Goal: Navigation & Orientation: Understand site structure

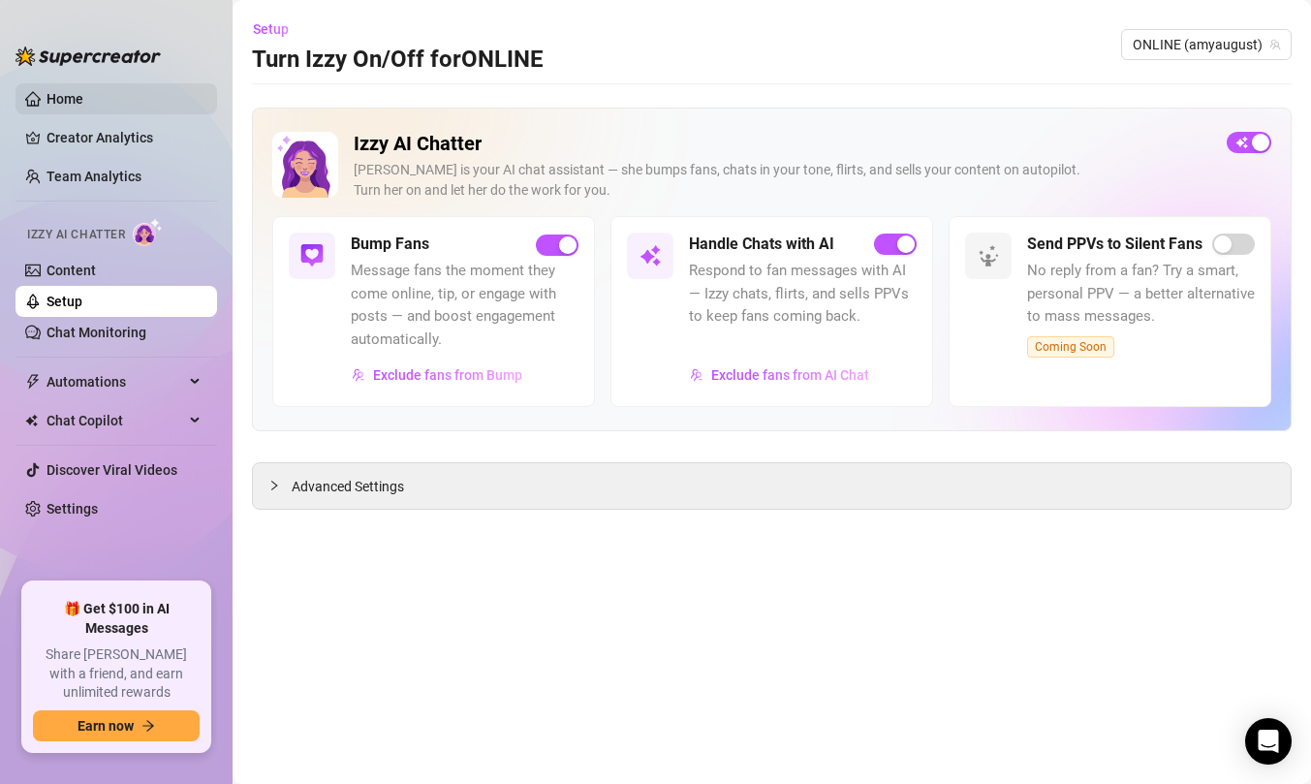
click at [54, 107] on link "Home" at bounding box center [65, 99] width 37 height 16
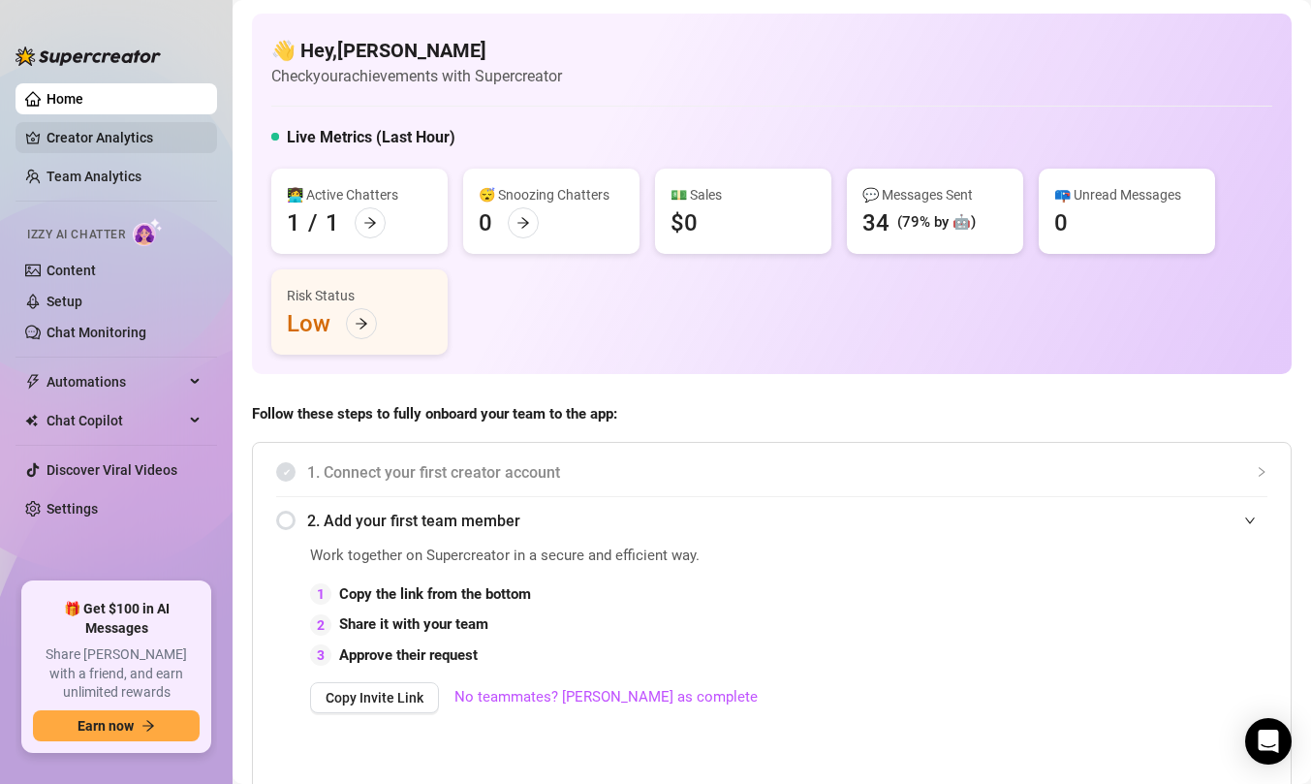
click at [95, 148] on link "Creator Analytics" at bounding box center [124, 137] width 155 height 31
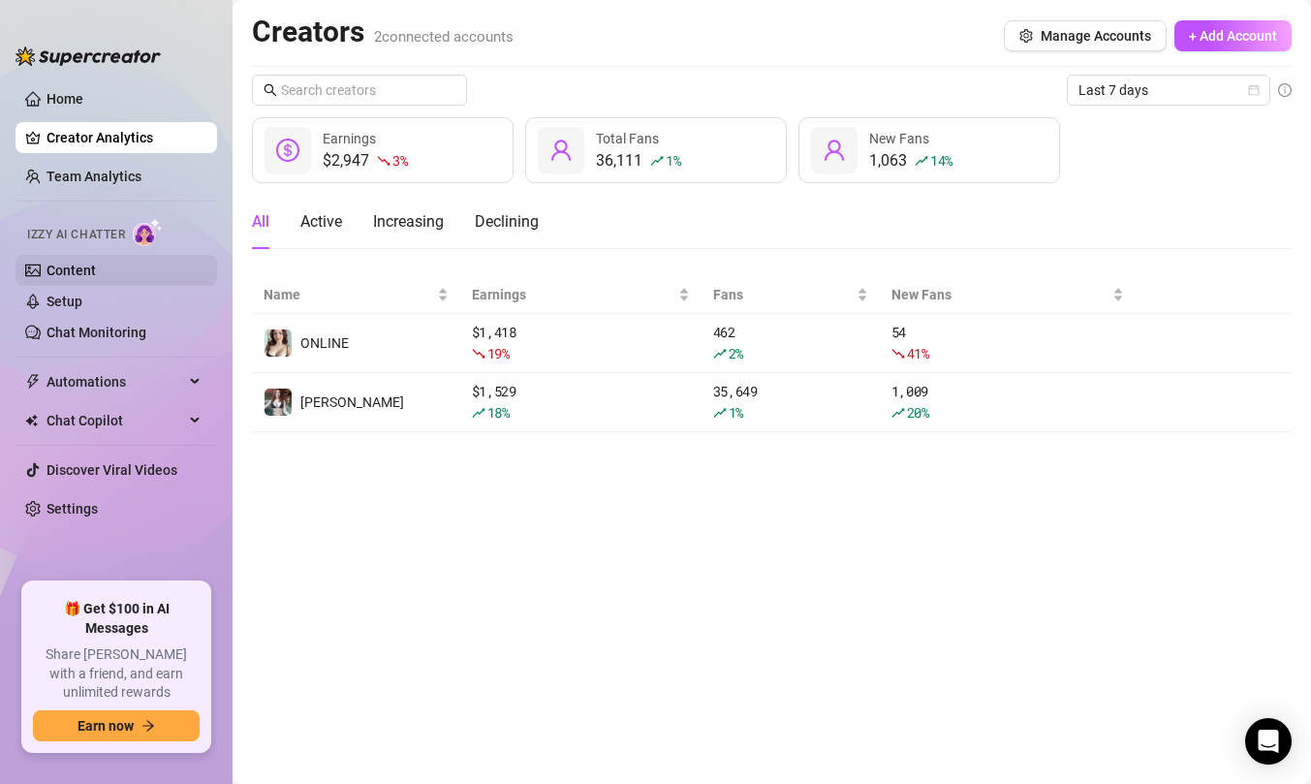
click at [66, 268] on link "Content" at bounding box center [71, 271] width 49 height 16
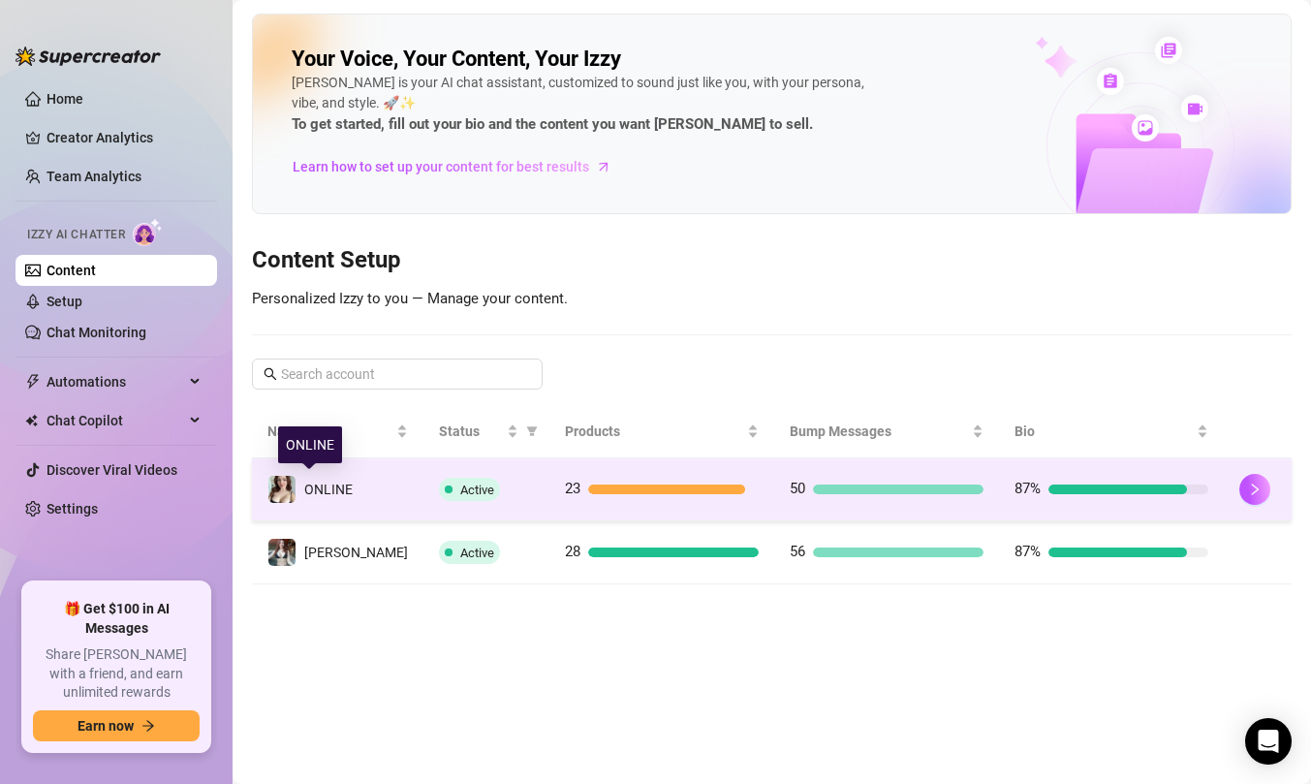
click at [350, 501] on div "ONLINE" at bounding box center [310, 489] width 85 height 29
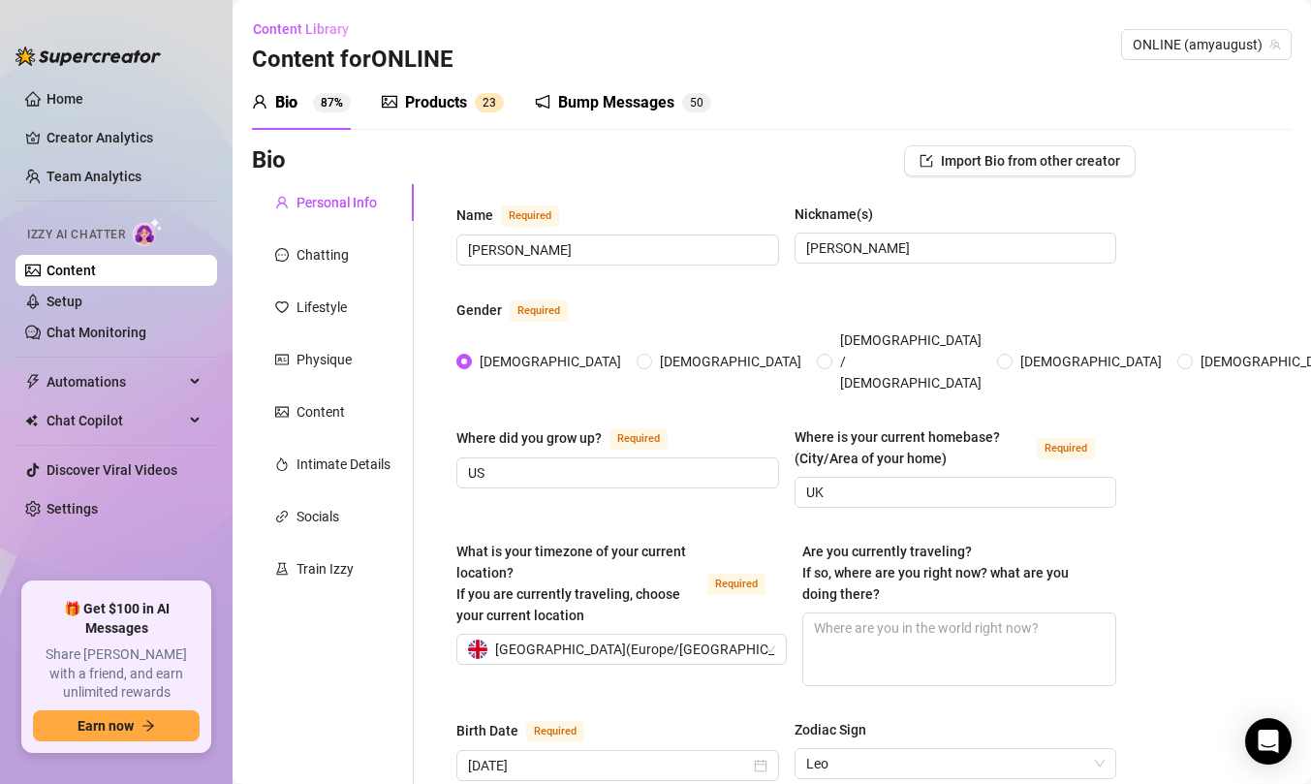
click at [568, 121] on div "Bump Messages 5 0" at bounding box center [623, 103] width 176 height 54
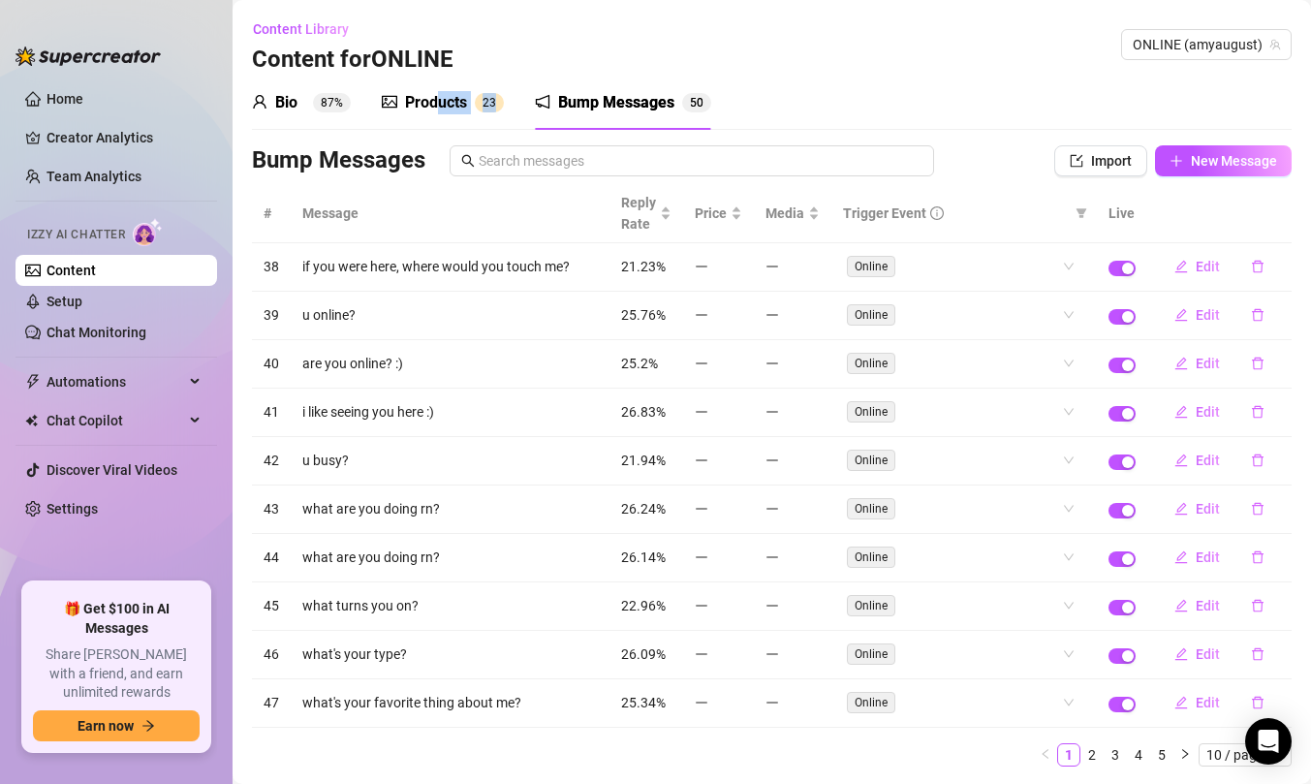
click at [435, 110] on div "Products 2 3" at bounding box center [443, 103] width 122 height 54
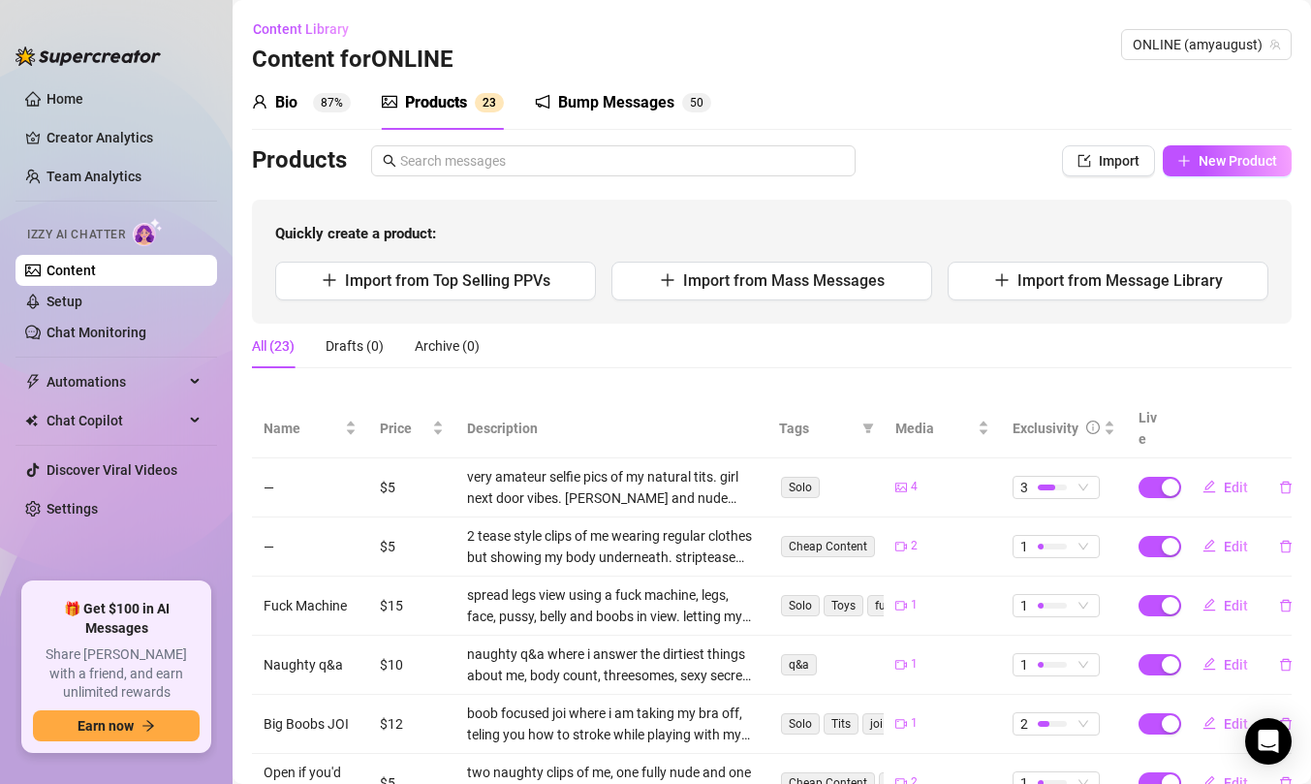
click at [304, 104] on div "Bio 87%" at bounding box center [301, 102] width 99 height 23
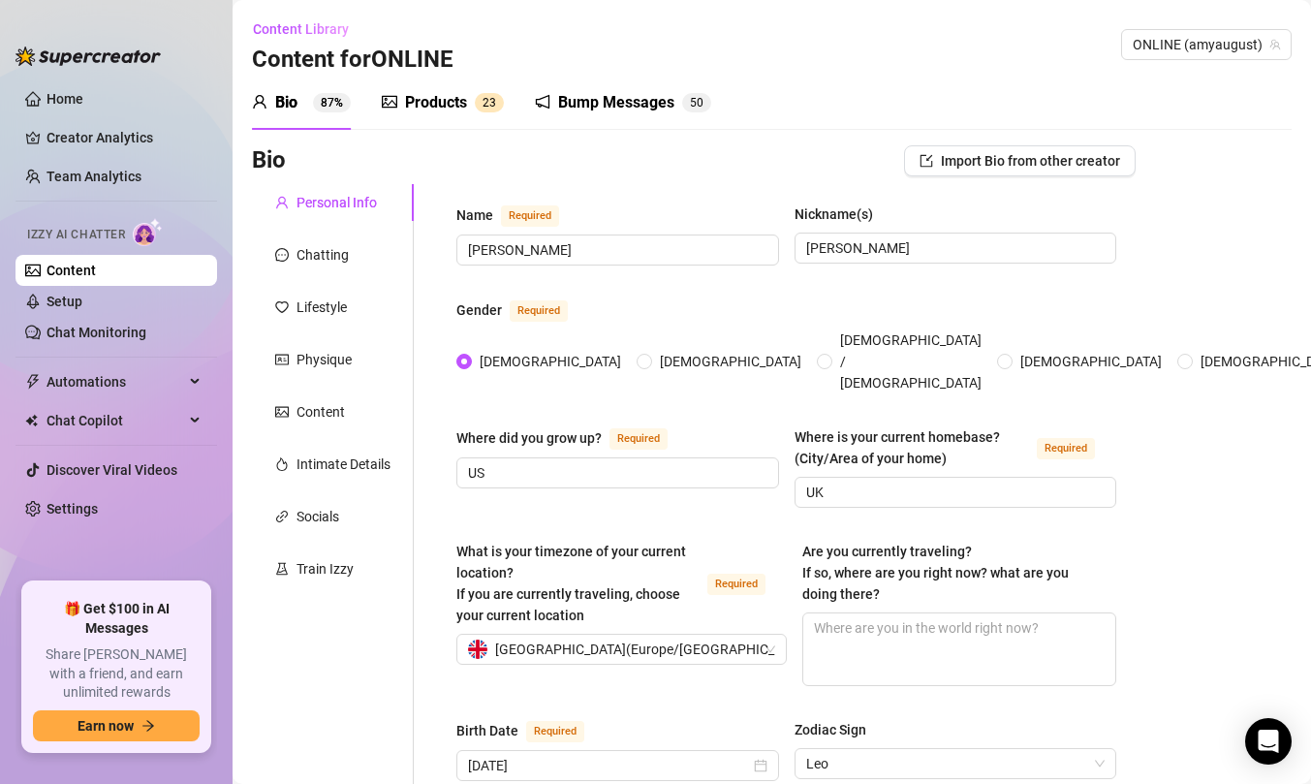
click at [575, 119] on div "Bump Messages 5 0" at bounding box center [623, 103] width 176 height 54
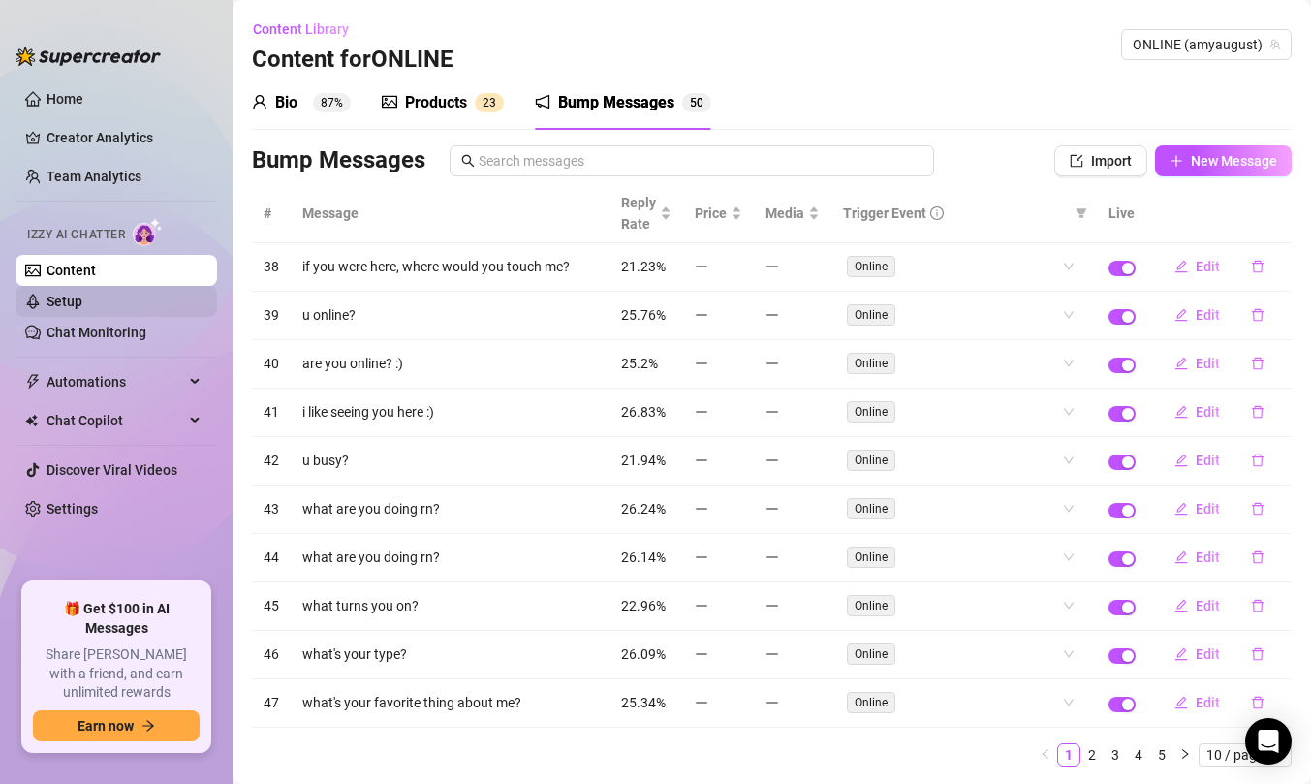
click at [82, 294] on link "Setup" at bounding box center [65, 302] width 36 height 16
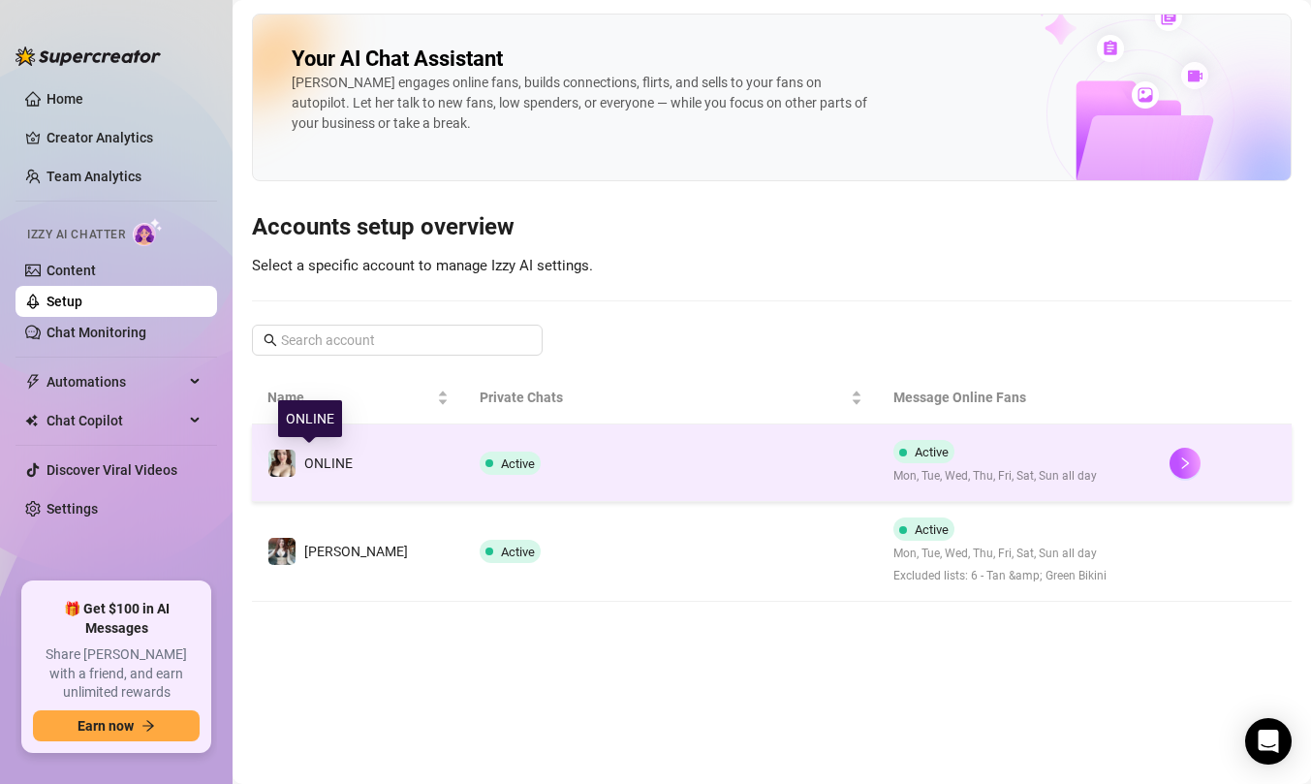
click at [373, 476] on td "ONLINE" at bounding box center [358, 464] width 212 height 78
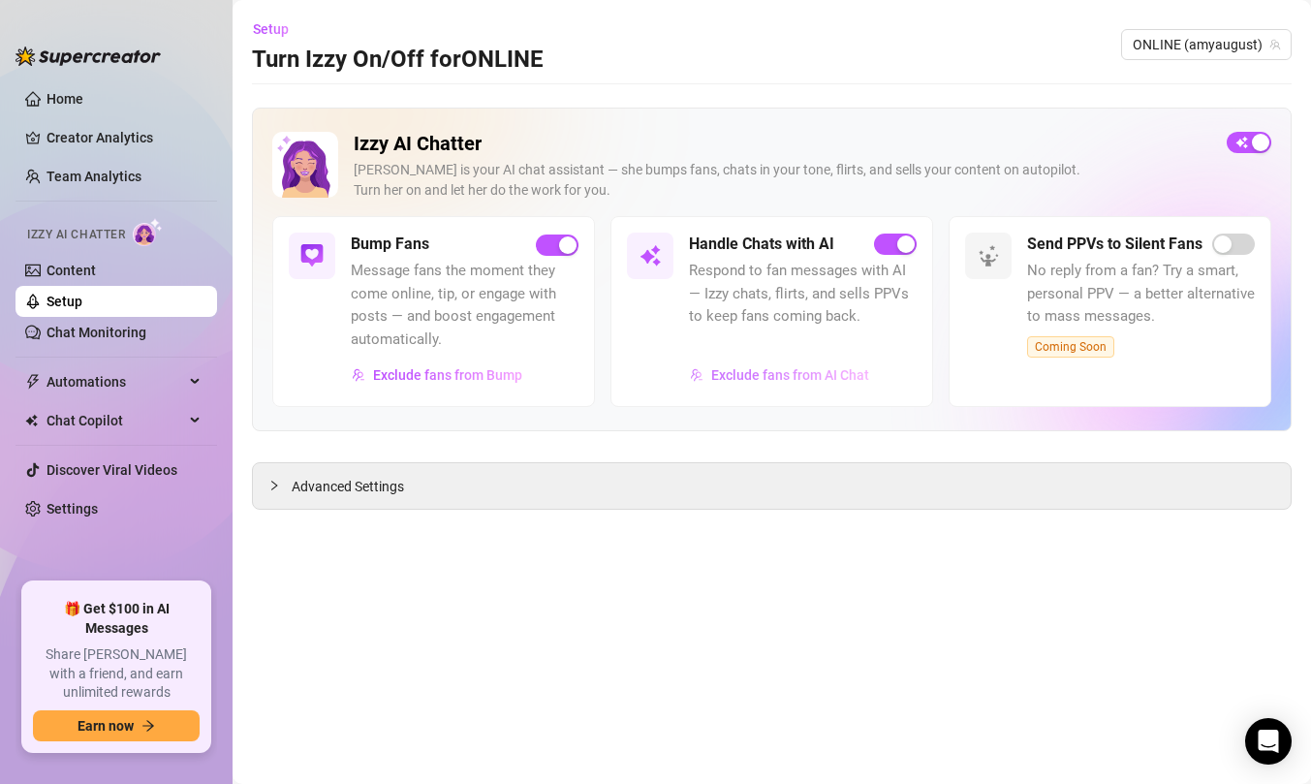
click at [747, 383] on button "Exclude fans from AI Chat" at bounding box center [779, 375] width 181 height 31
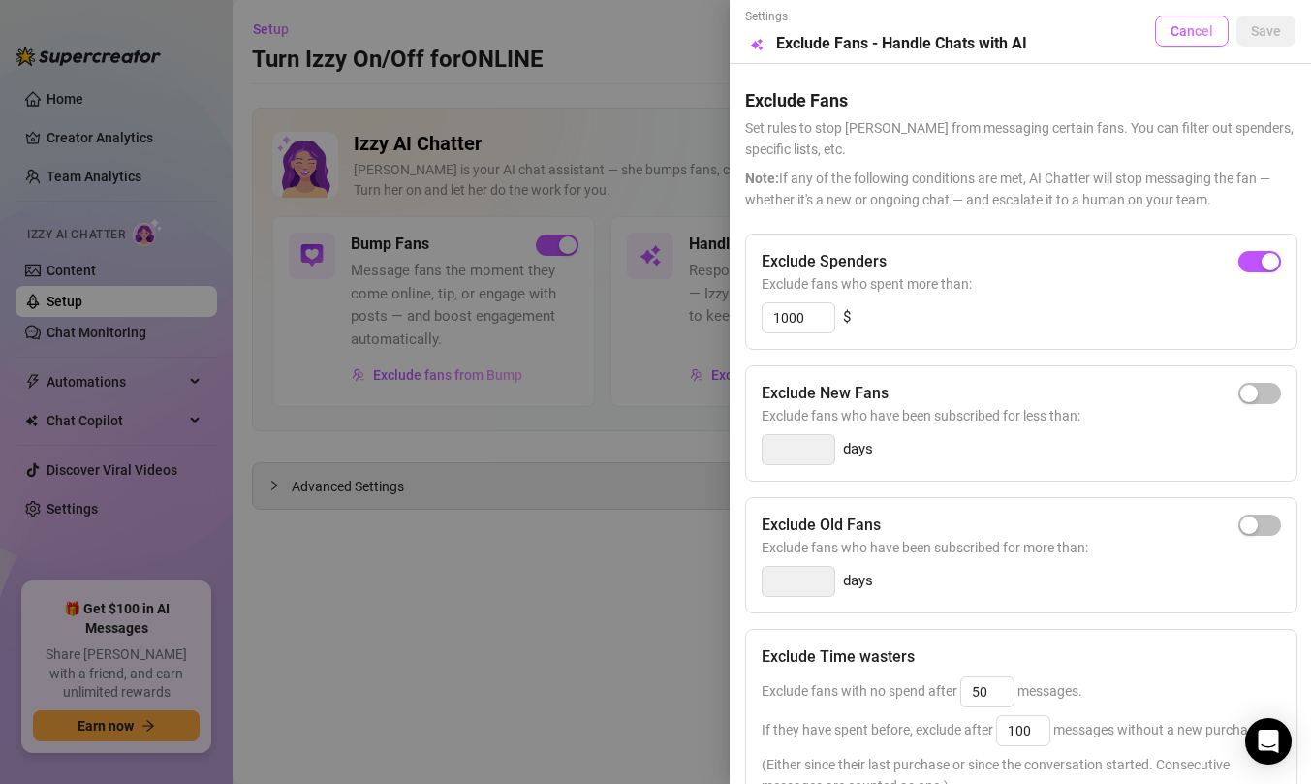
click at [1167, 41] on button "Cancel" at bounding box center [1192, 31] width 74 height 31
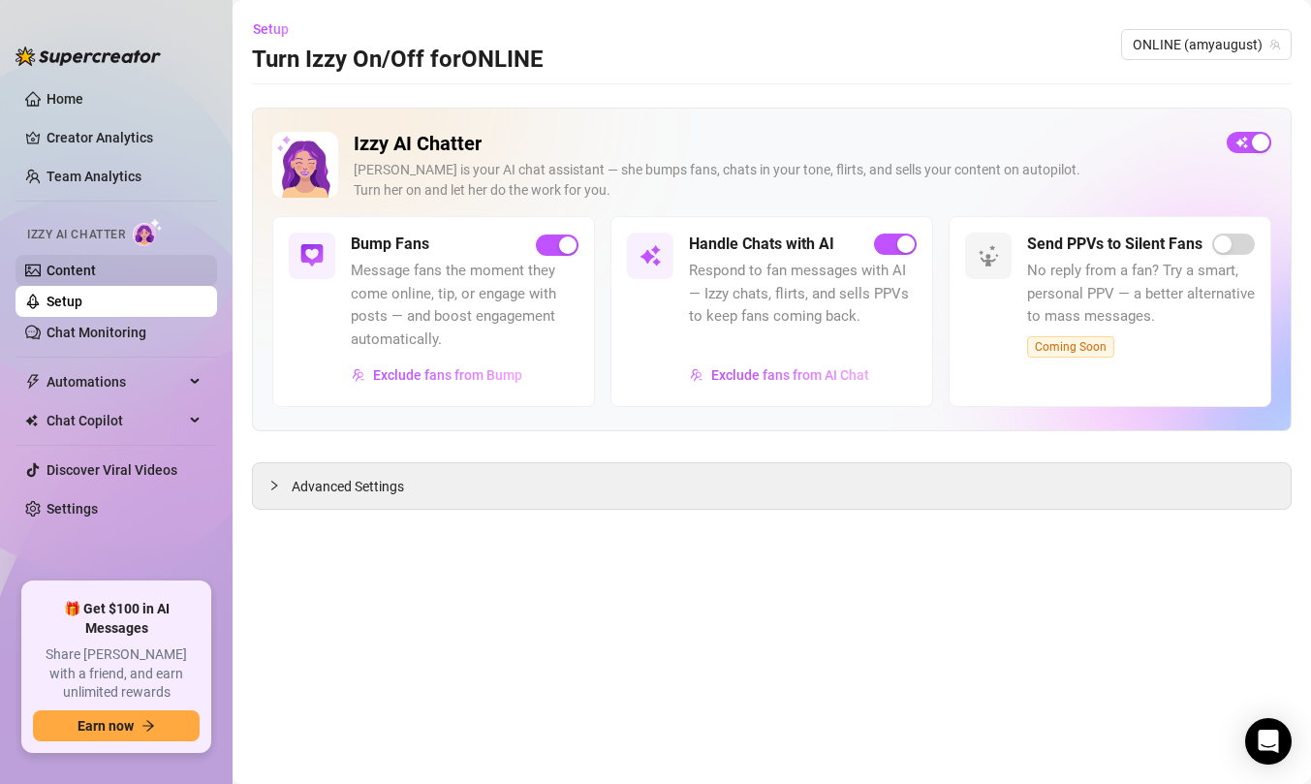
click at [96, 277] on link "Content" at bounding box center [71, 271] width 49 height 16
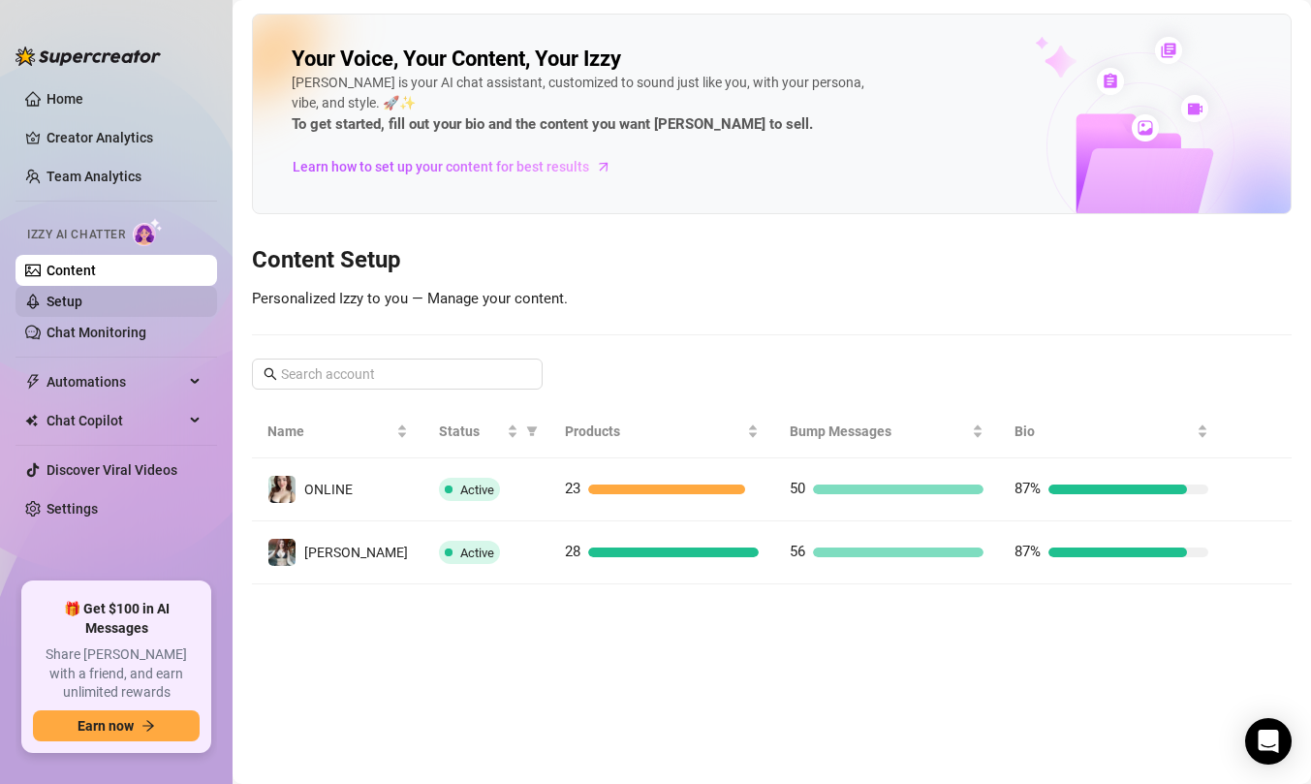
click at [82, 307] on link "Setup" at bounding box center [65, 302] width 36 height 16
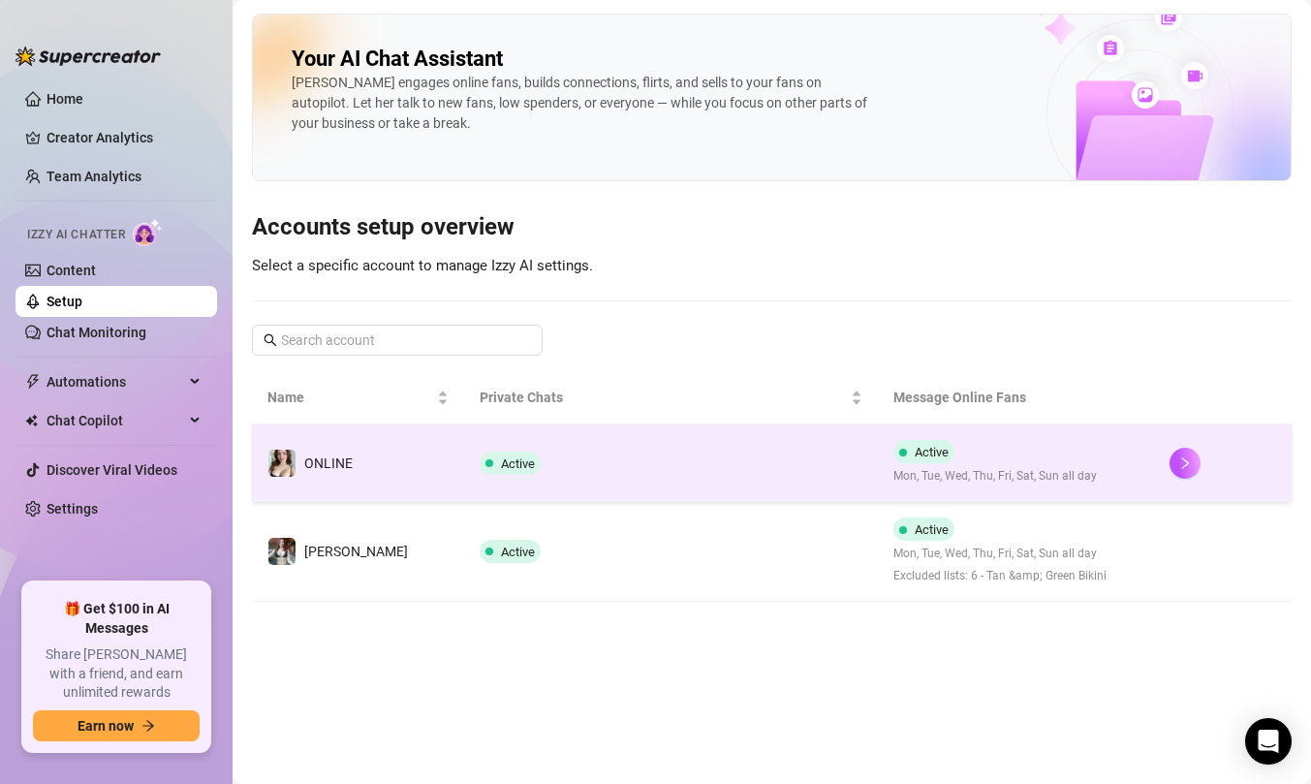
click at [344, 484] on td "ONLINE" at bounding box center [358, 464] width 212 height 78
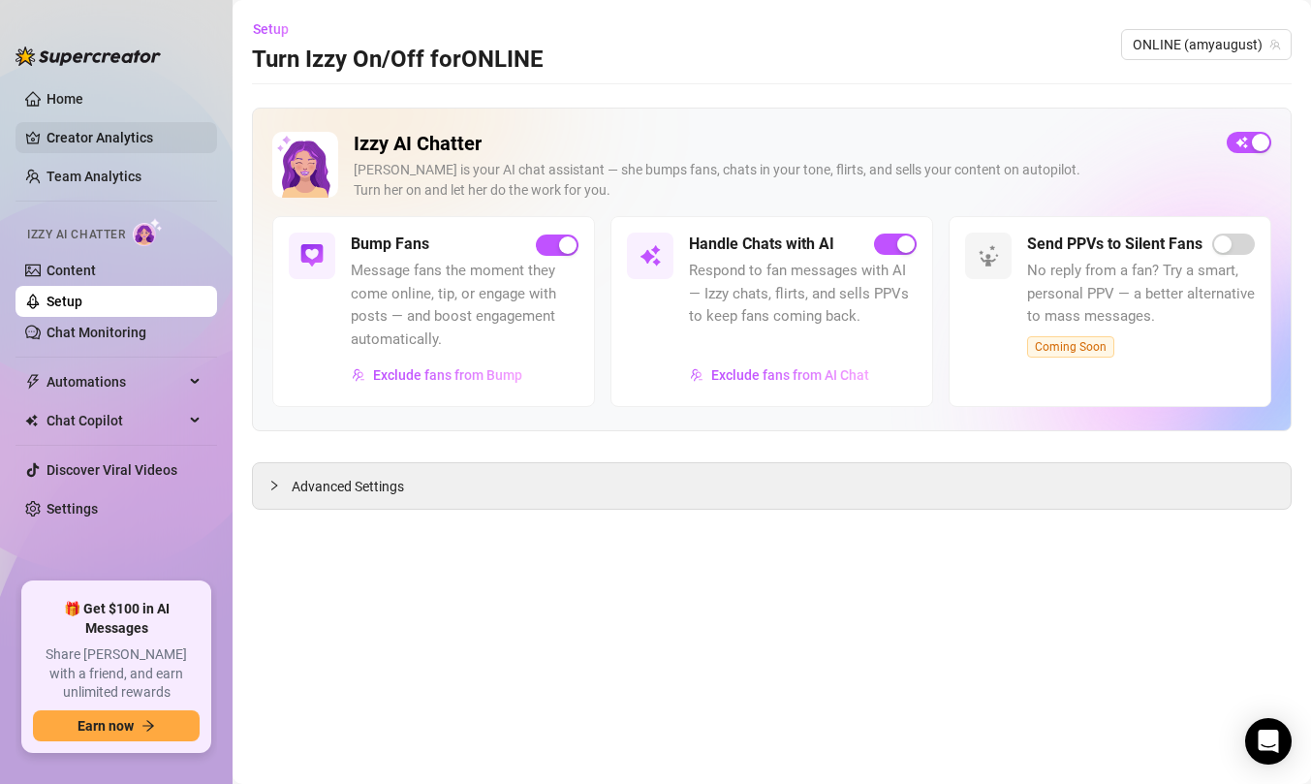
click at [128, 138] on link "Creator Analytics" at bounding box center [124, 137] width 155 height 31
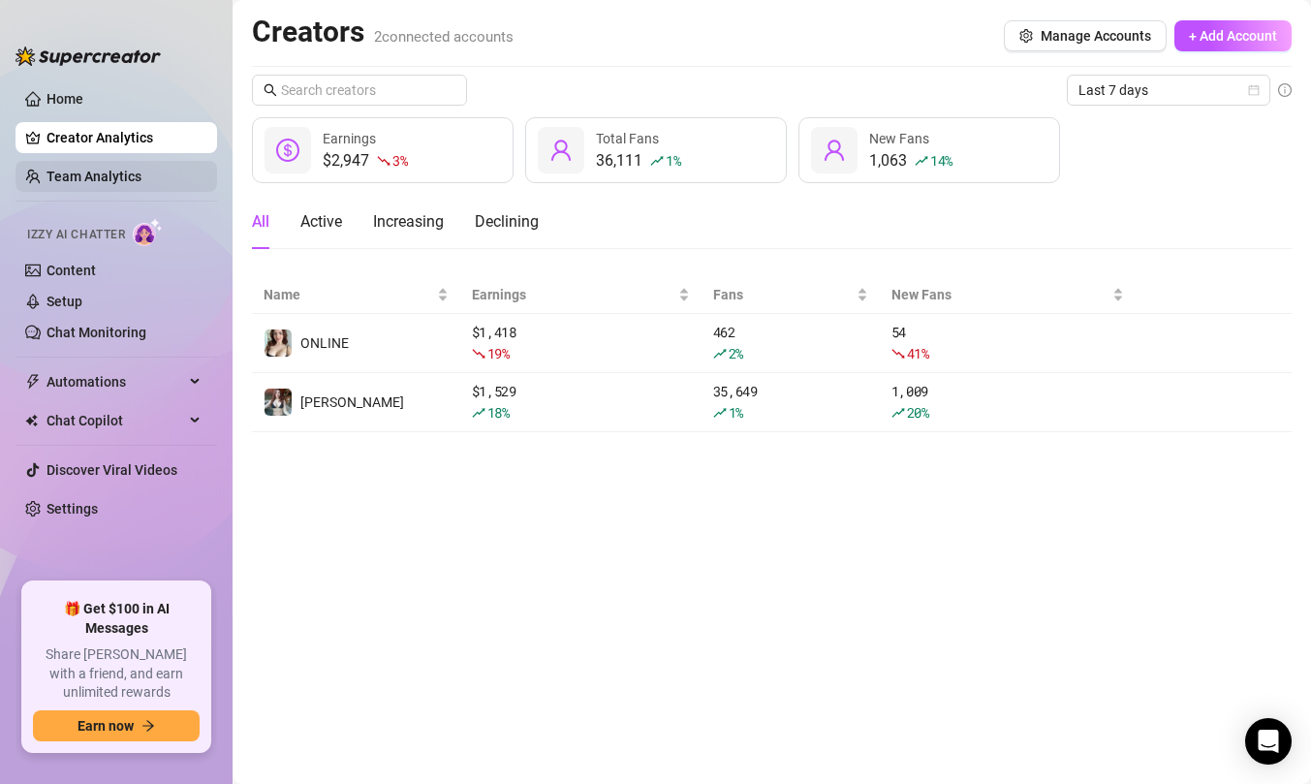
click at [128, 175] on link "Team Analytics" at bounding box center [94, 177] width 95 height 16
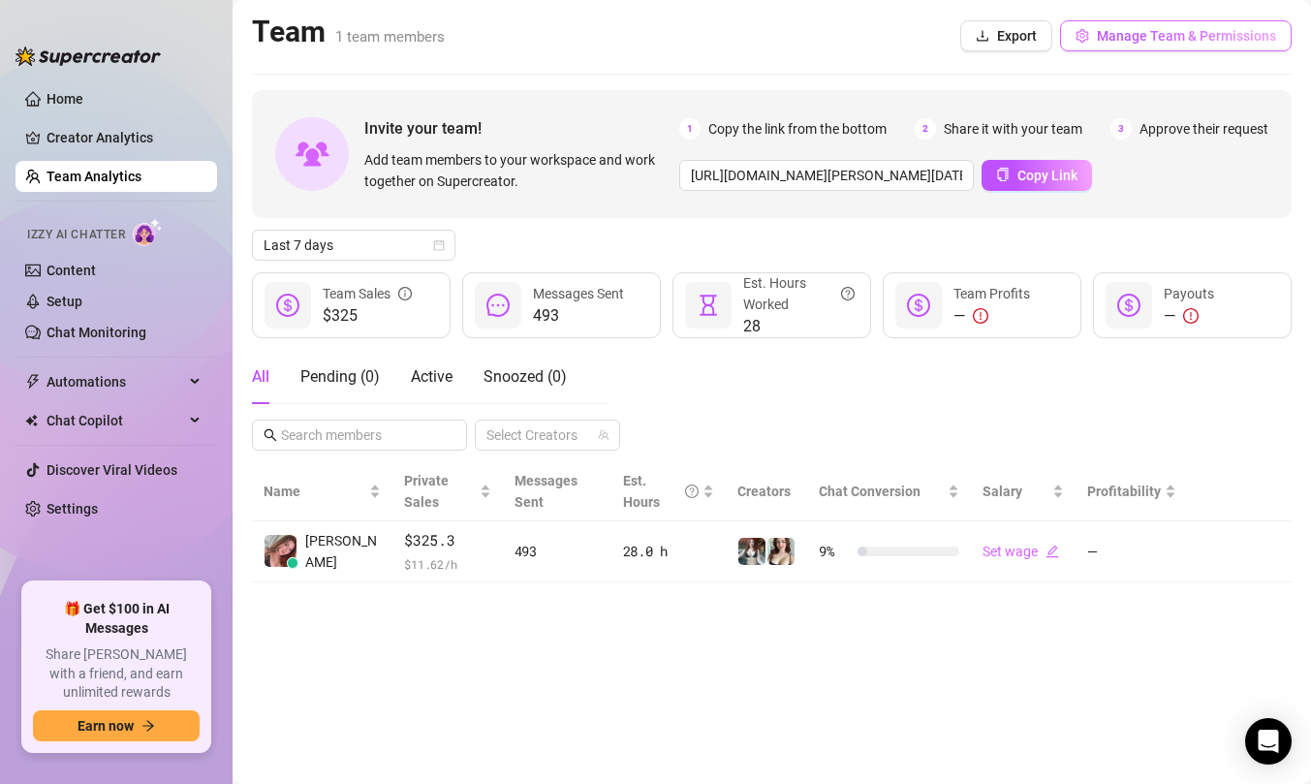
click at [1204, 22] on button "Manage Team & Permissions" at bounding box center [1176, 35] width 232 height 31
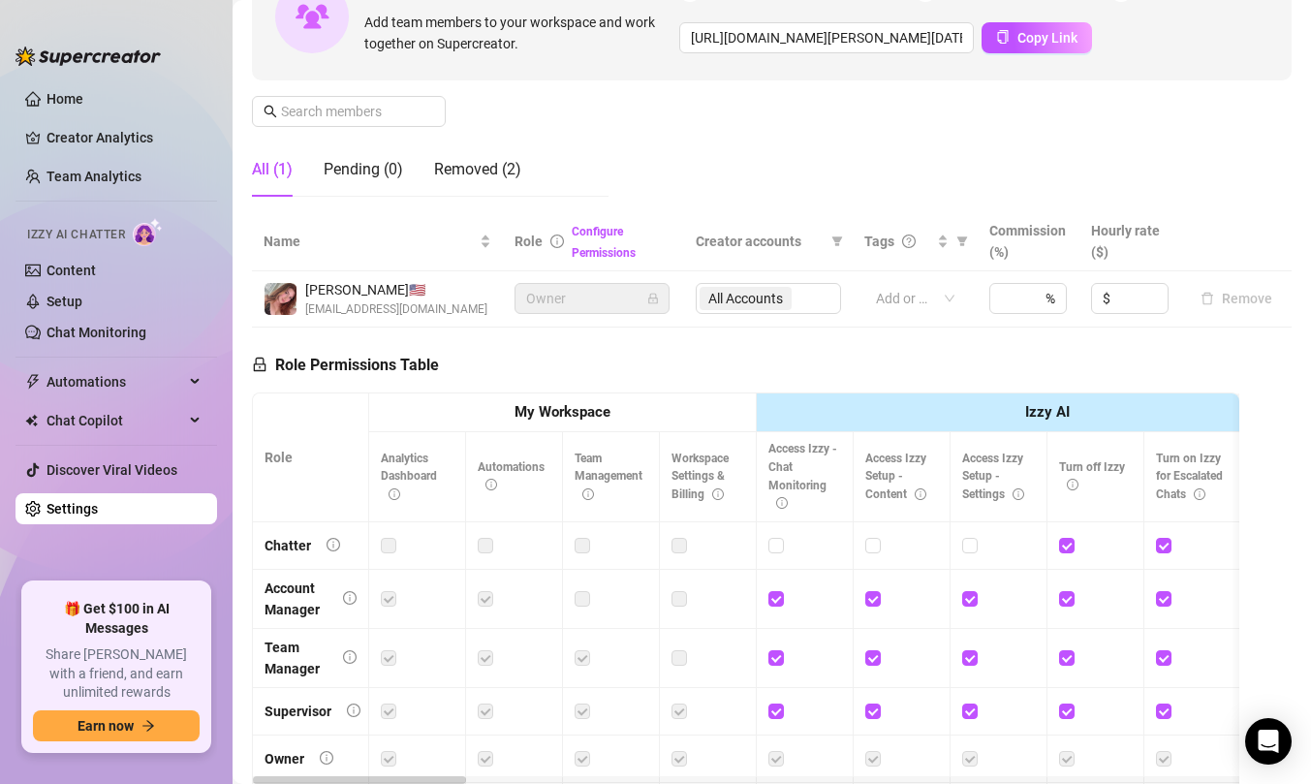
scroll to position [221, 0]
click at [478, 176] on div "Removed (2)" at bounding box center [477, 170] width 87 height 23
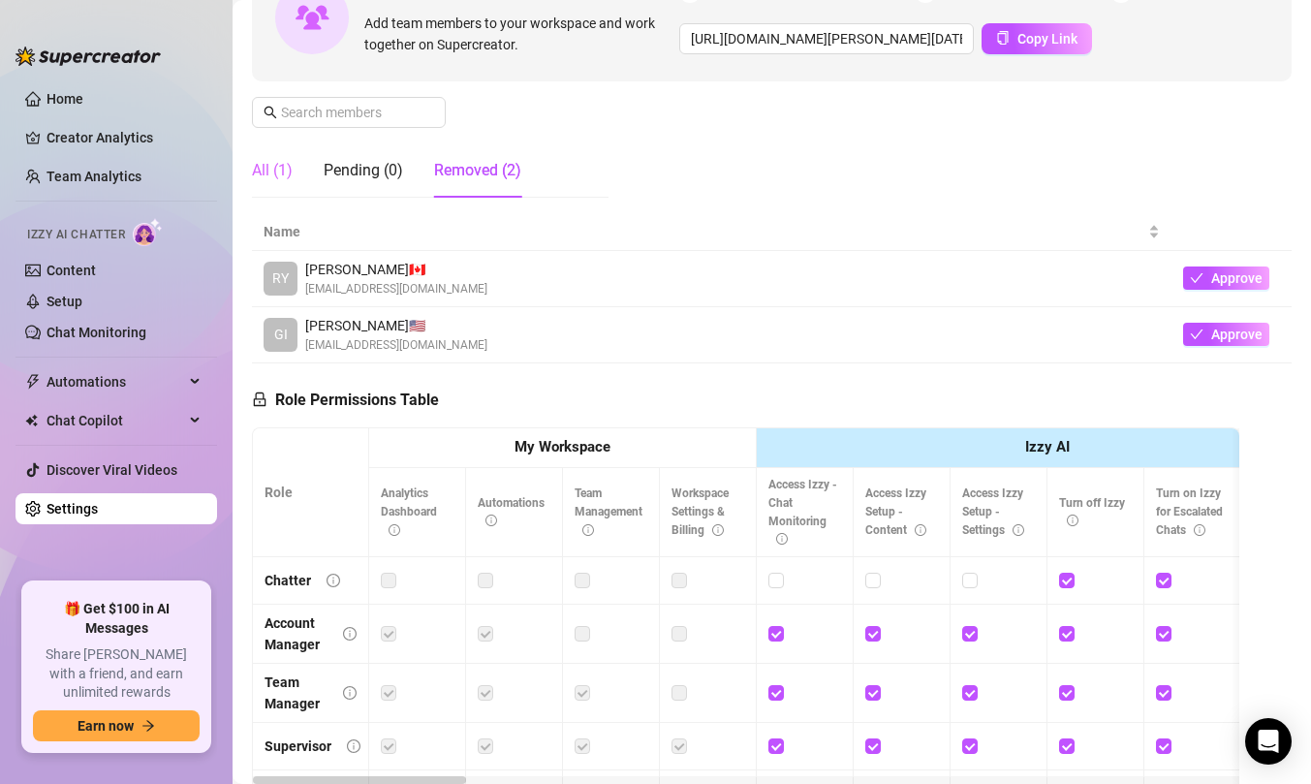
click at [286, 183] on div "All (1)" at bounding box center [272, 170] width 41 height 54
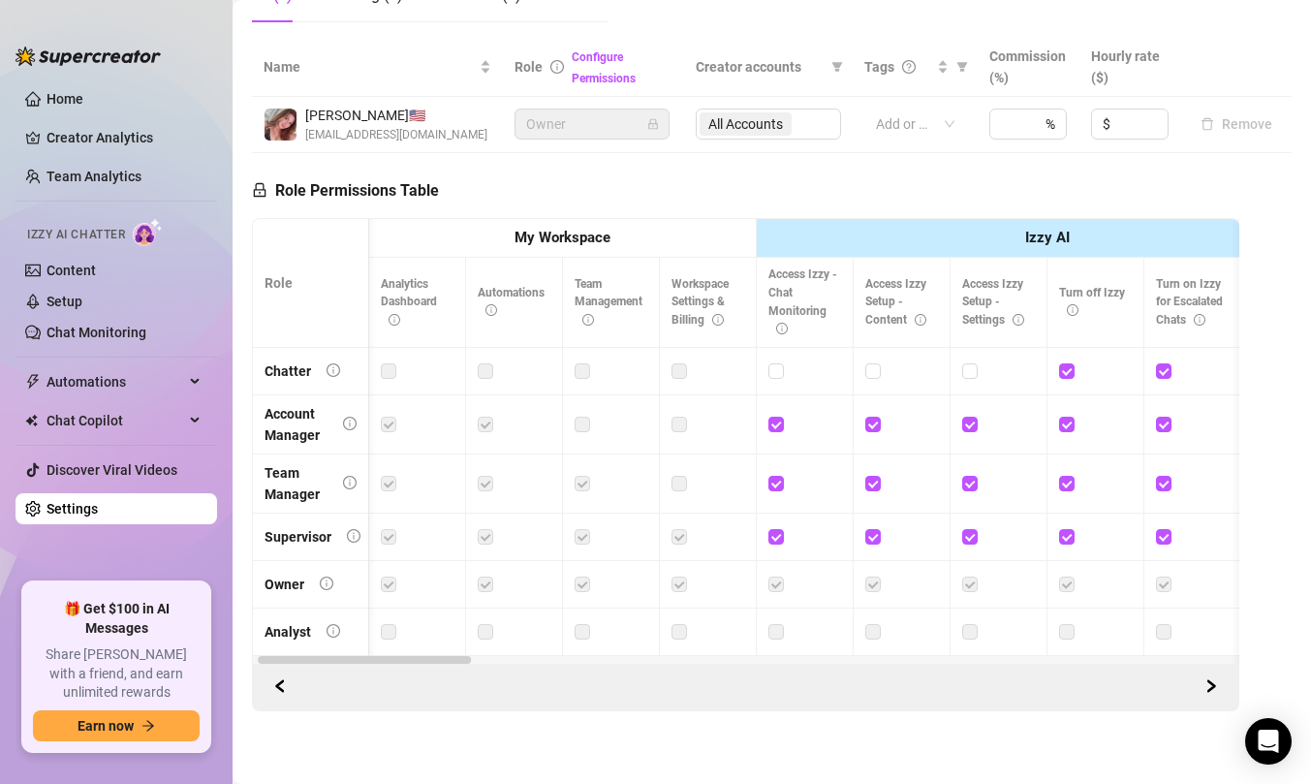
scroll to position [0, 23]
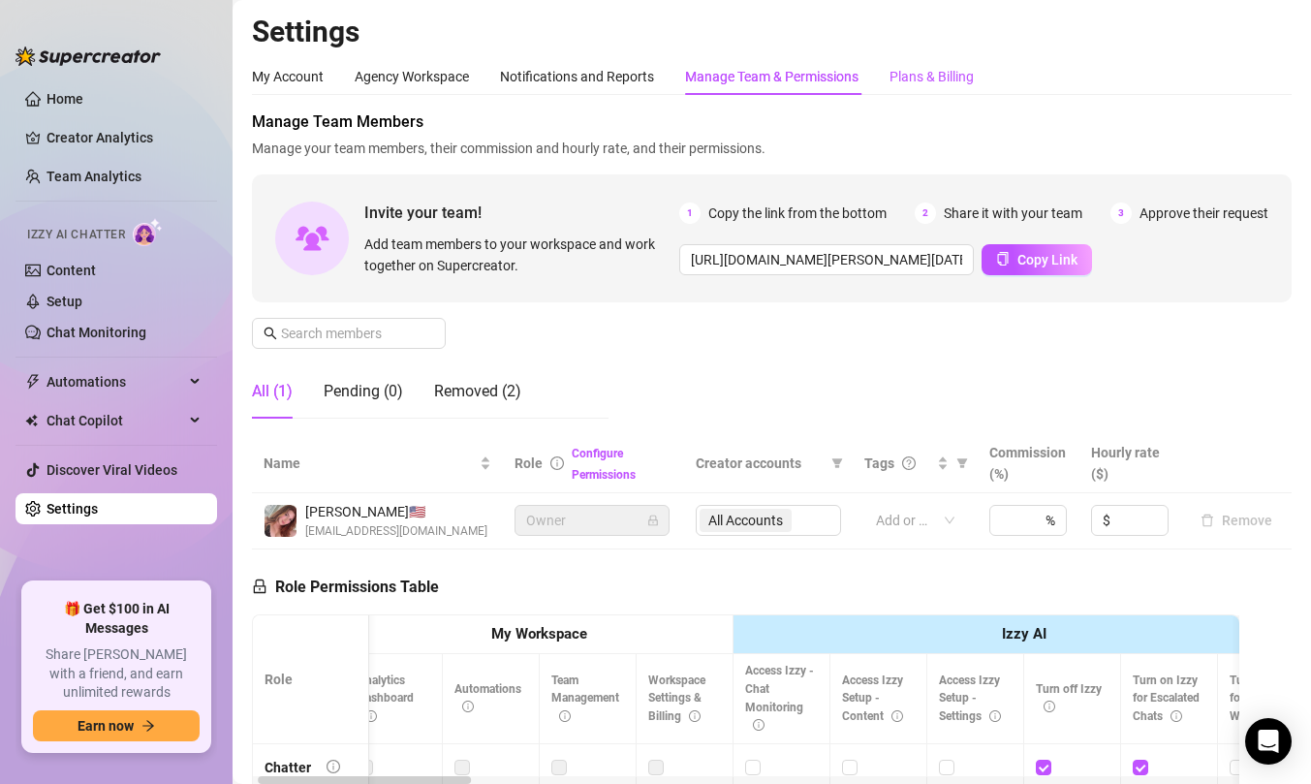
click at [905, 85] on div "Plans & Billing" at bounding box center [932, 76] width 84 height 21
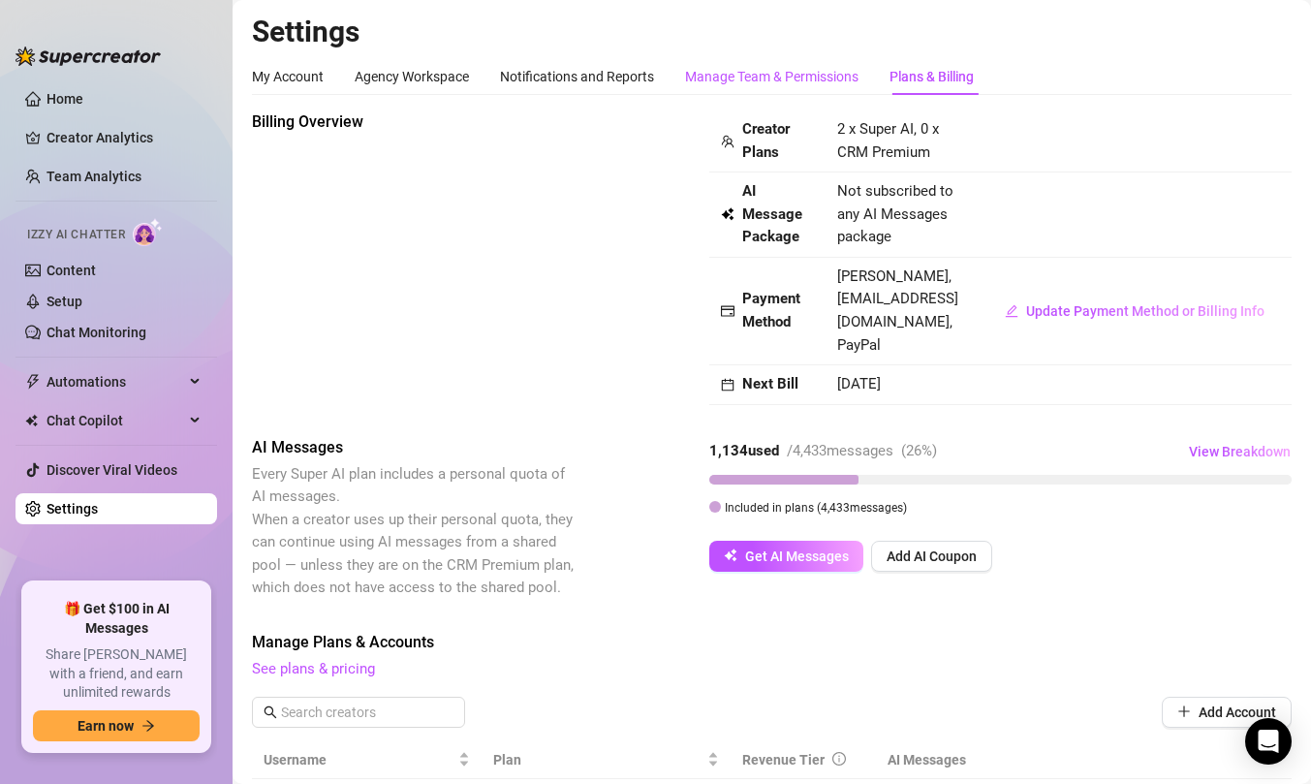
click at [718, 78] on div "Manage Team & Permissions" at bounding box center [772, 76] width 174 height 21
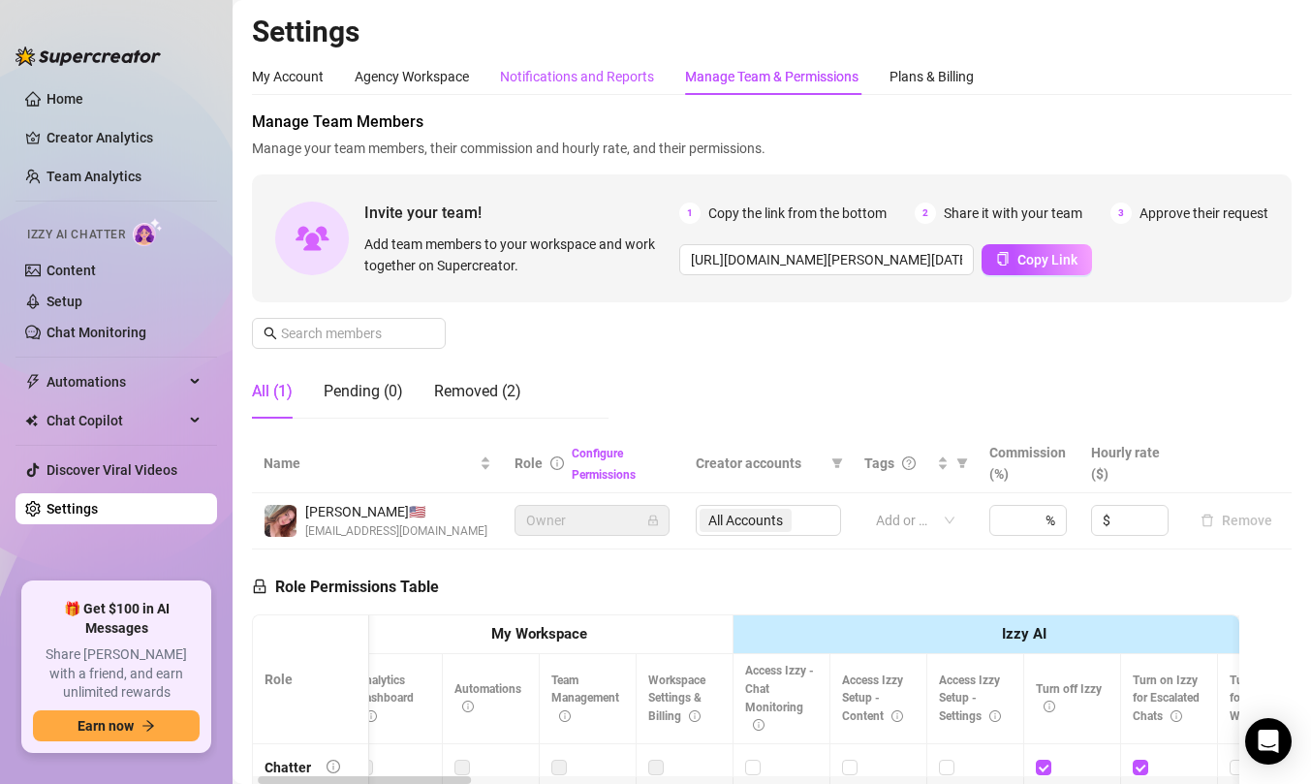
click at [583, 80] on div "Notifications and Reports" at bounding box center [577, 76] width 154 height 21
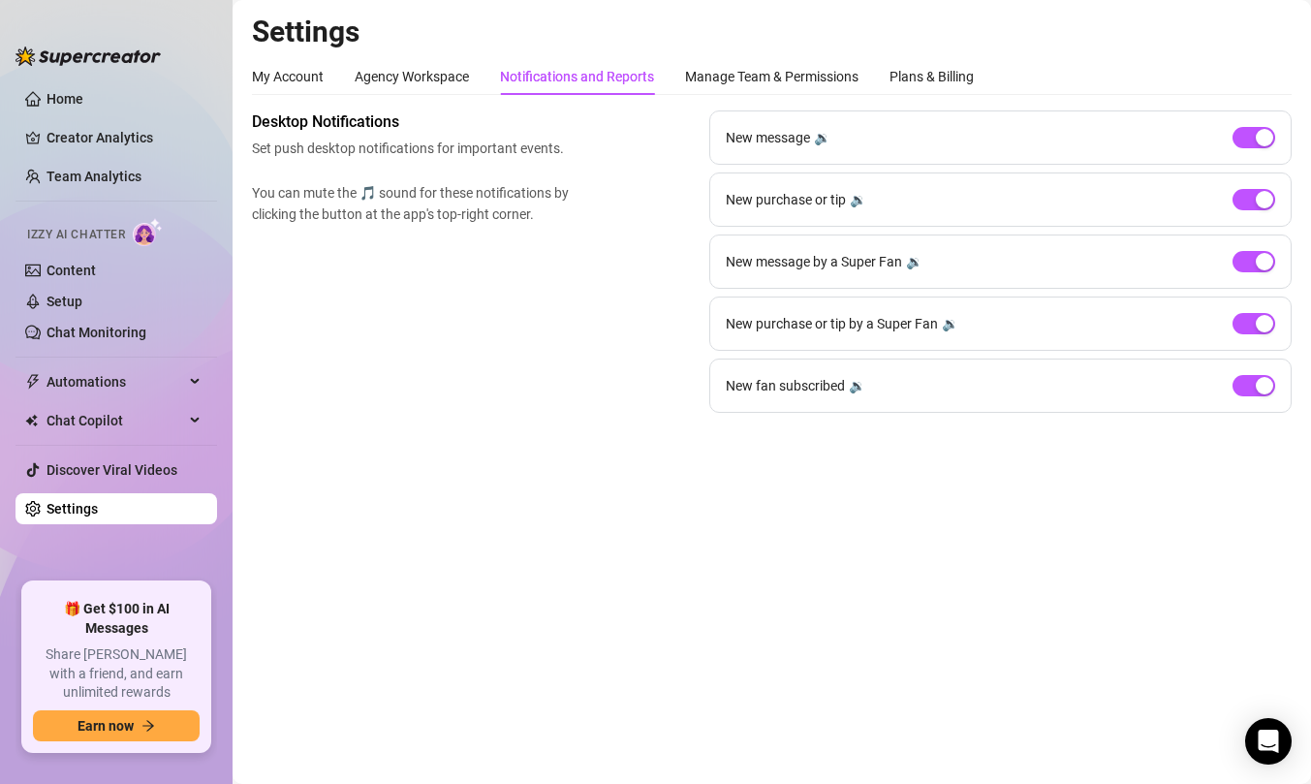
click at [331, 78] on div "My Account Agency Workspace Notifications and Reports Manage Team & Permissions…" at bounding box center [613, 76] width 722 height 37
click at [305, 76] on div "My Account" at bounding box center [288, 76] width 72 height 21
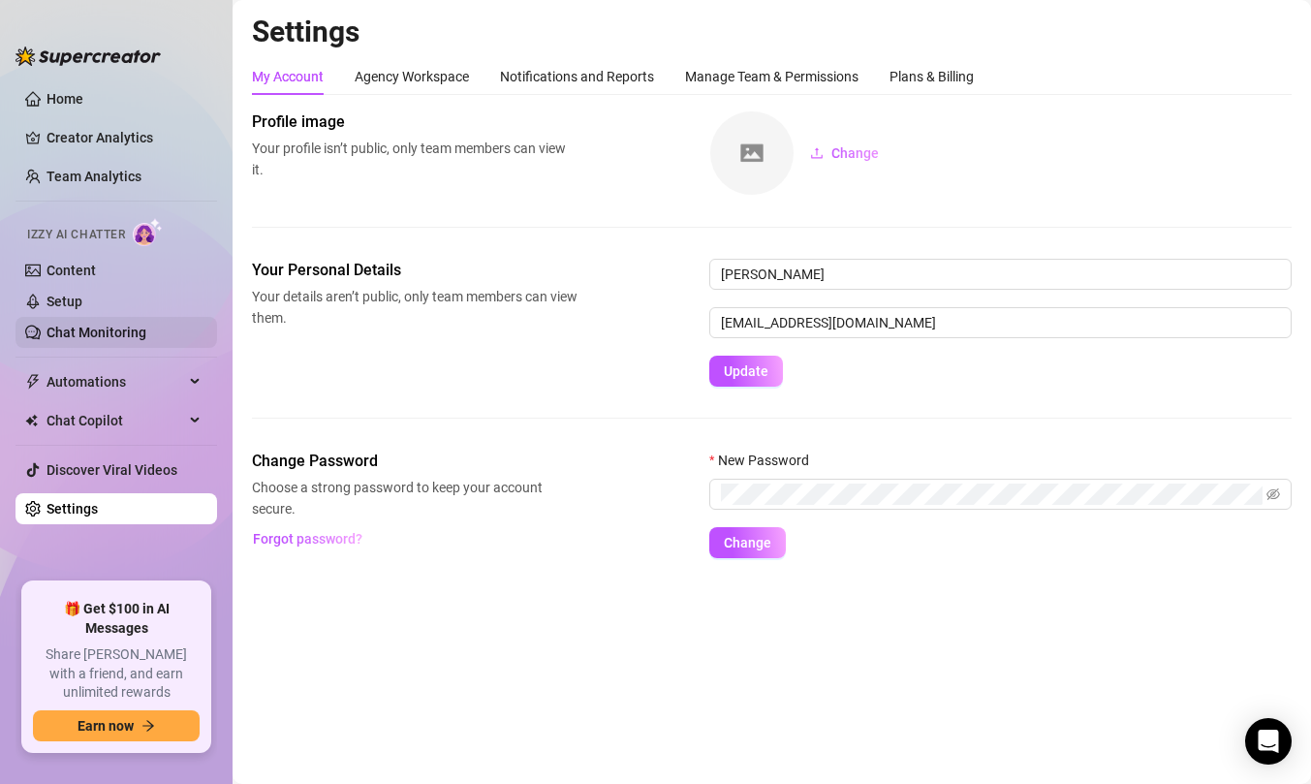
click at [99, 325] on link "Chat Monitoring" at bounding box center [97, 333] width 100 height 16
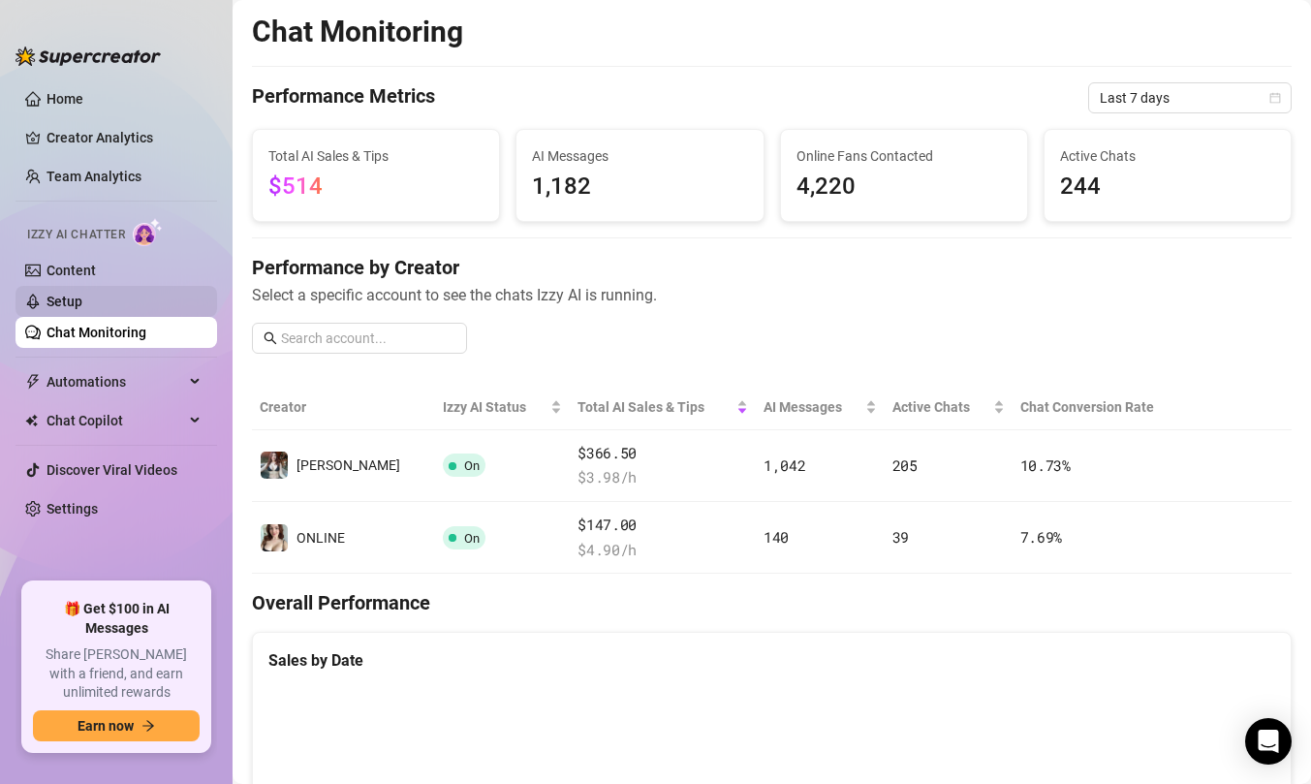
click at [82, 303] on link "Setup" at bounding box center [65, 302] width 36 height 16
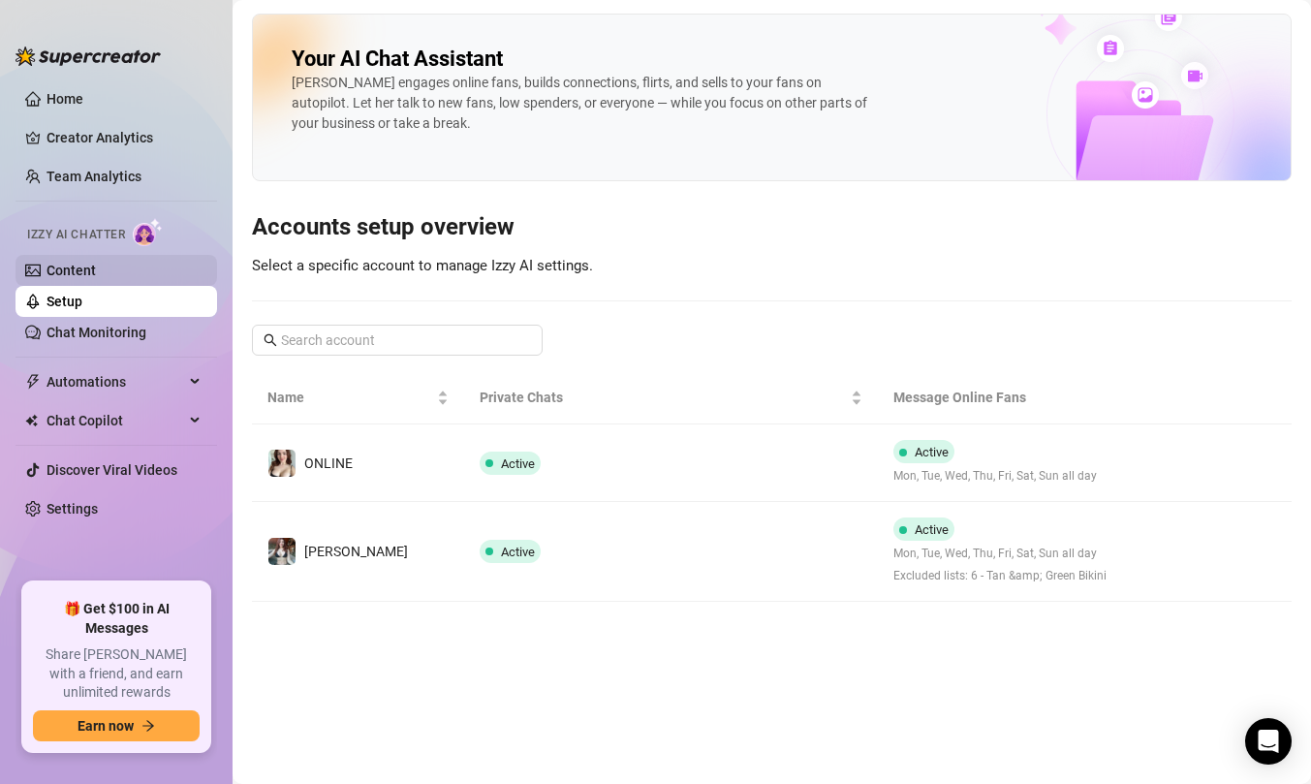
click at [96, 268] on link "Content" at bounding box center [71, 271] width 49 height 16
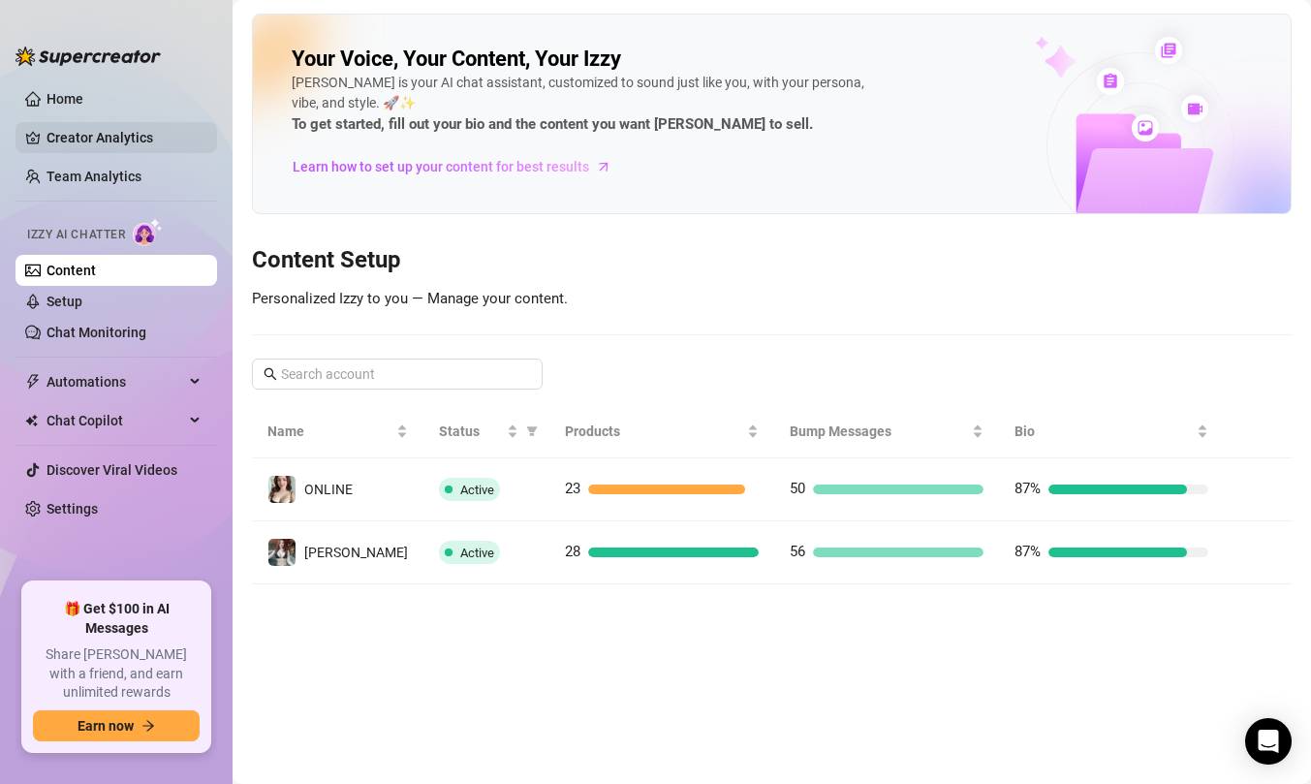
click at [102, 148] on link "Creator Analytics" at bounding box center [124, 137] width 155 height 31
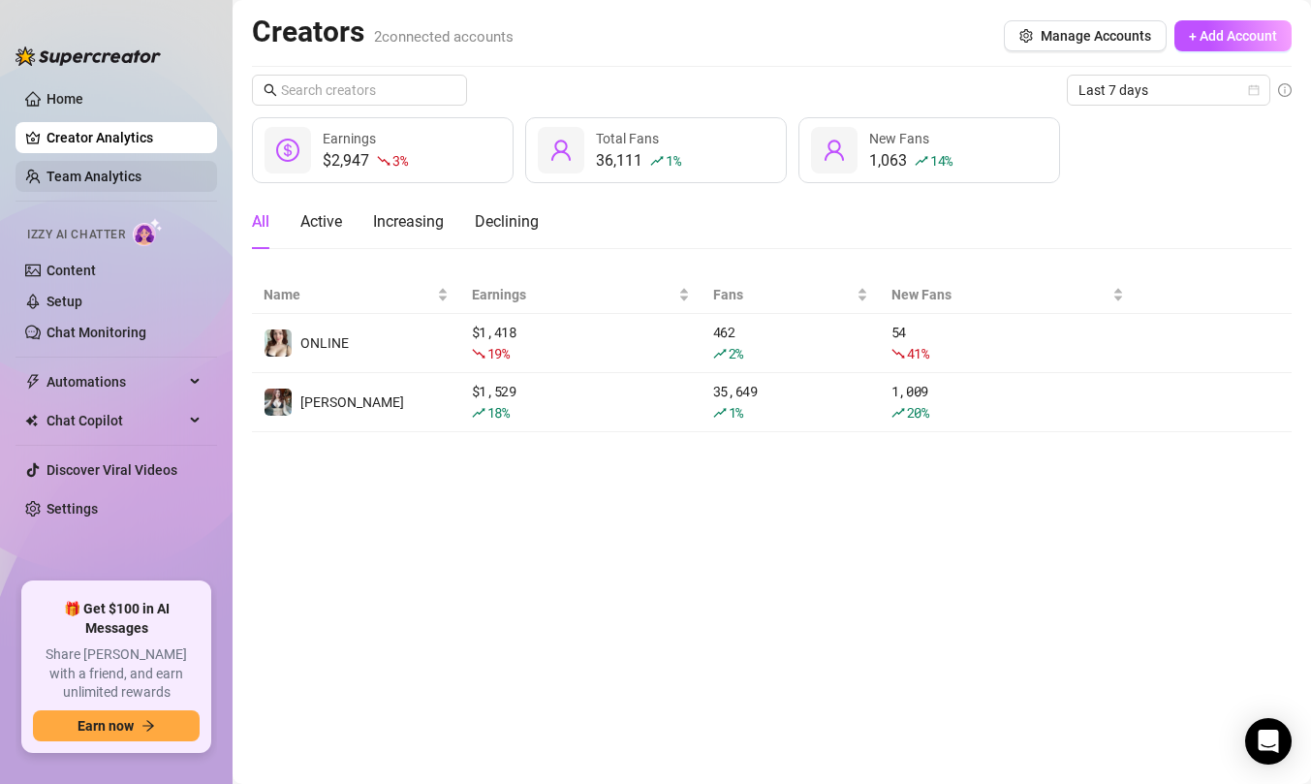
click at [104, 180] on link "Team Analytics" at bounding box center [94, 177] width 95 height 16
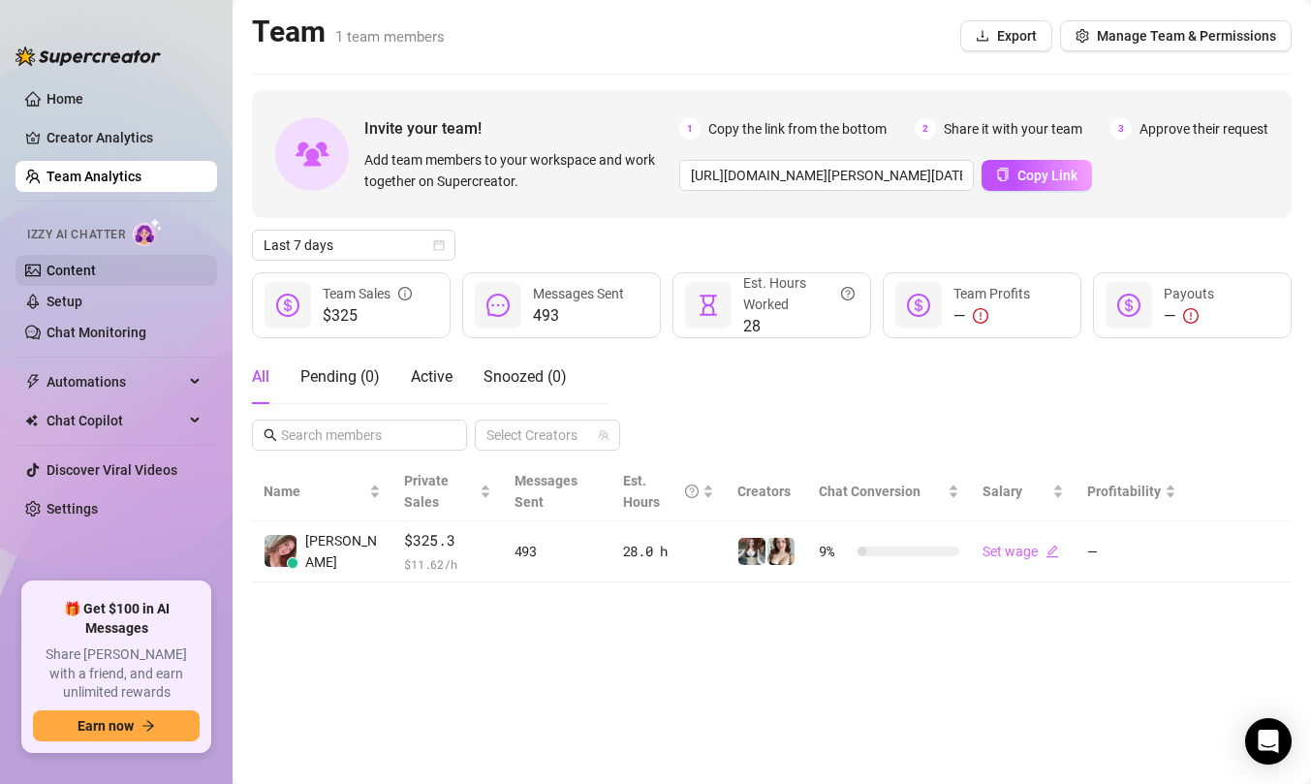
click at [88, 271] on link "Content" at bounding box center [71, 271] width 49 height 16
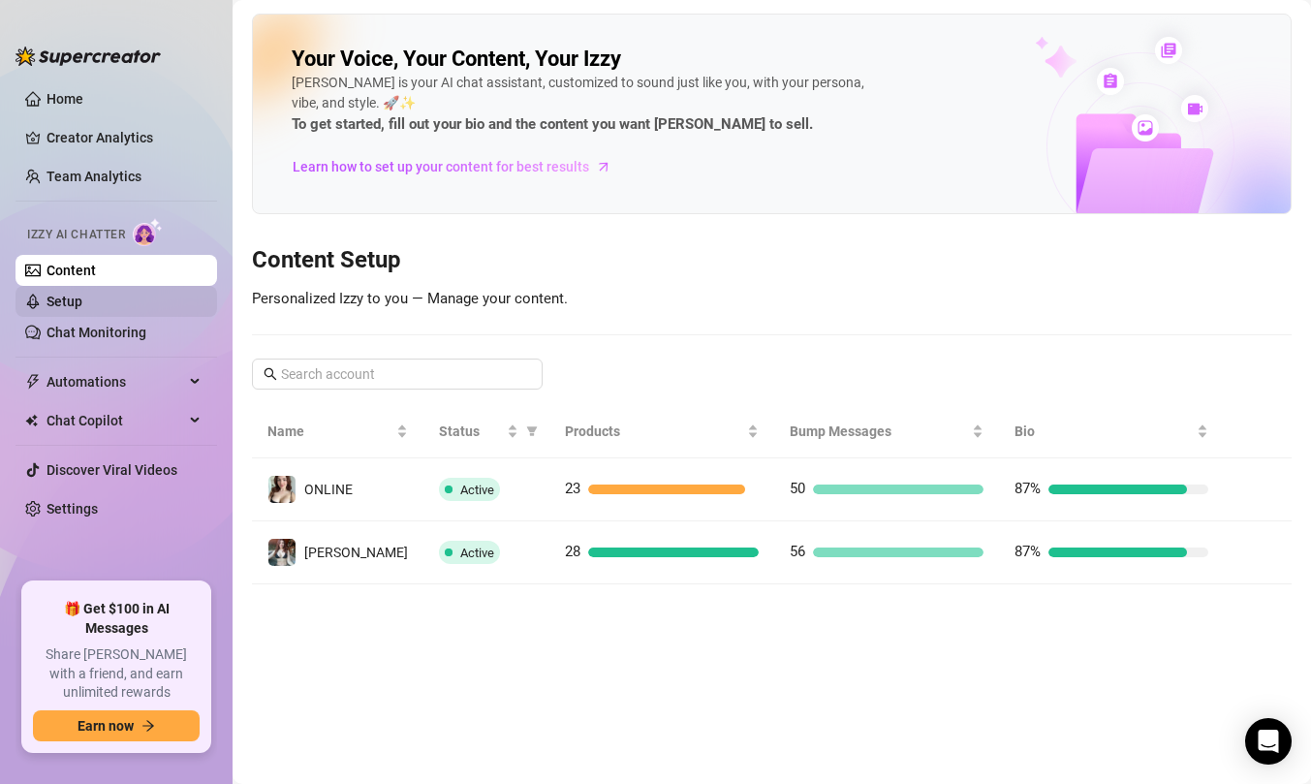
click at [82, 302] on link "Setup" at bounding box center [65, 302] width 36 height 16
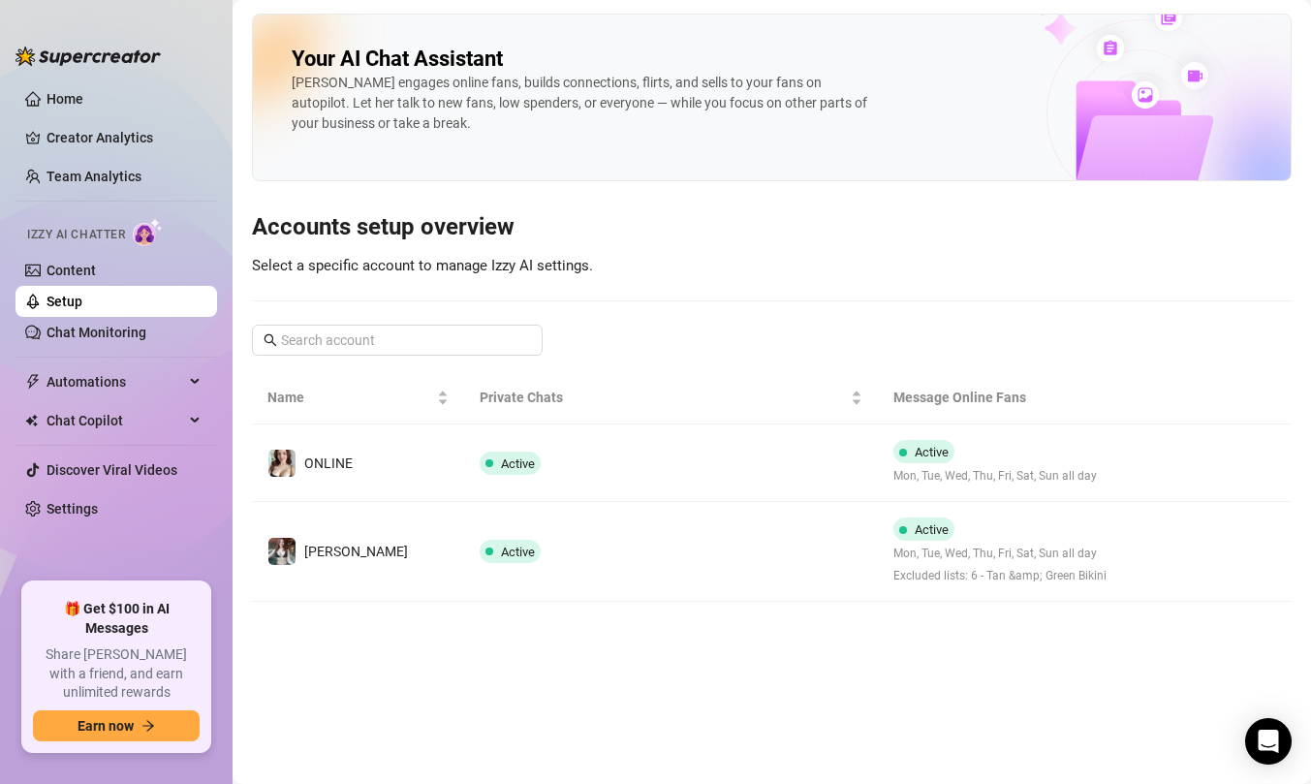
click at [70, 62] on img at bounding box center [88, 56] width 145 height 19
click at [71, 94] on link "Home" at bounding box center [65, 99] width 37 height 16
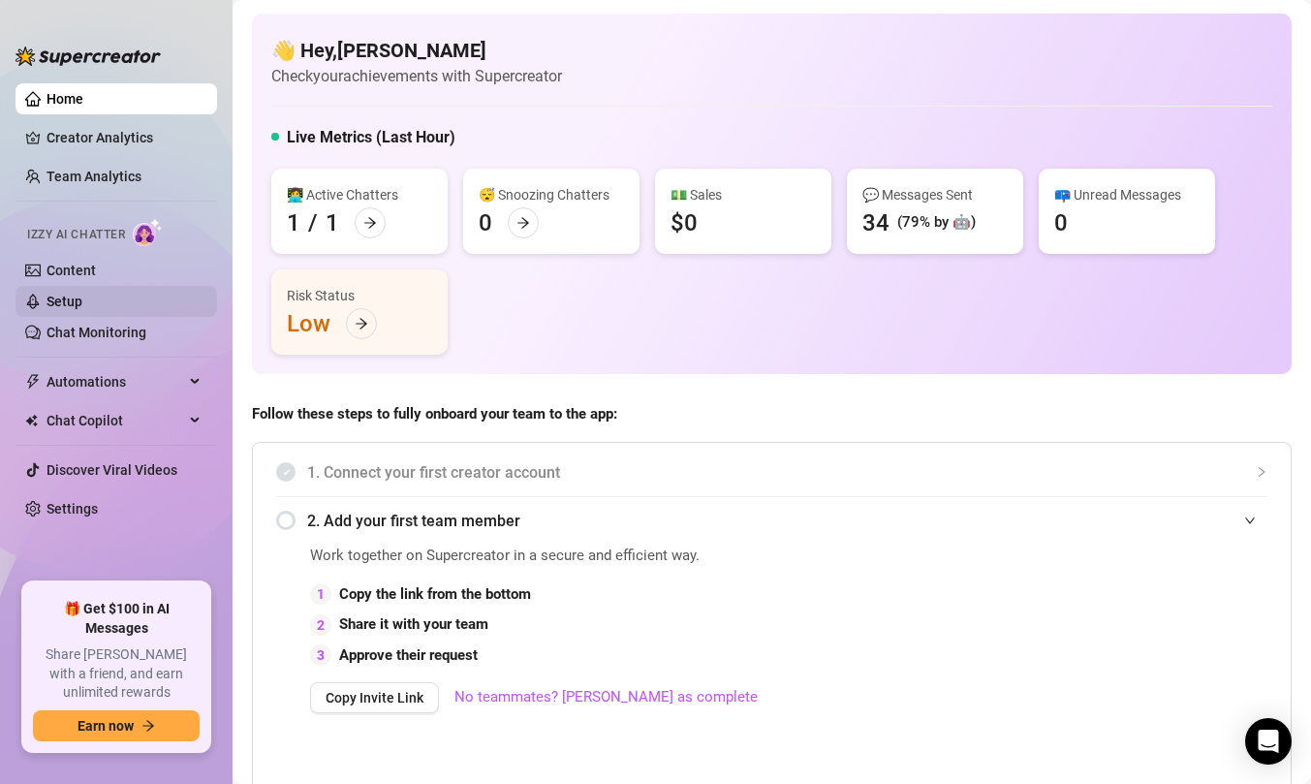
click at [82, 305] on link "Setup" at bounding box center [65, 302] width 36 height 16
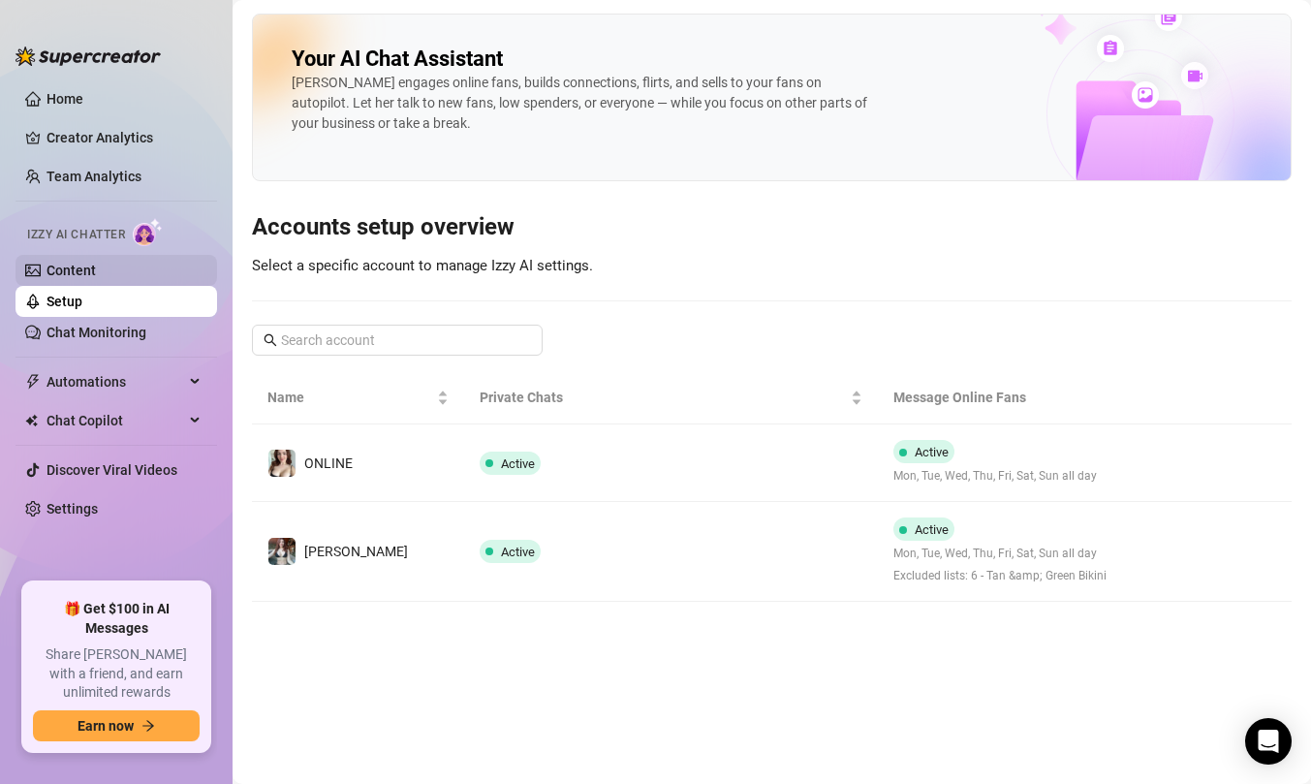
click at [96, 269] on link "Content" at bounding box center [71, 271] width 49 height 16
